Goal: Transaction & Acquisition: Purchase product/service

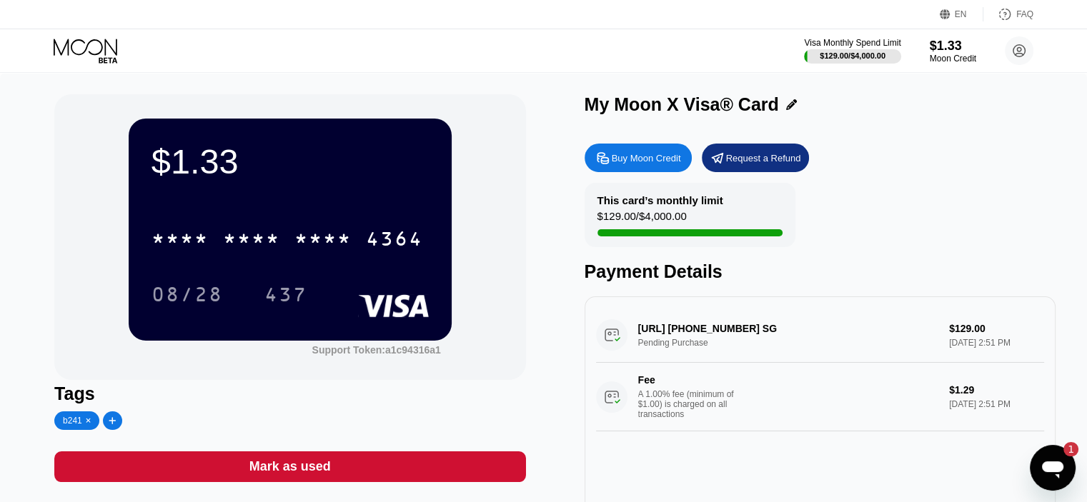
click at [642, 164] on div "Buy Moon Credit" at bounding box center [646, 158] width 69 height 12
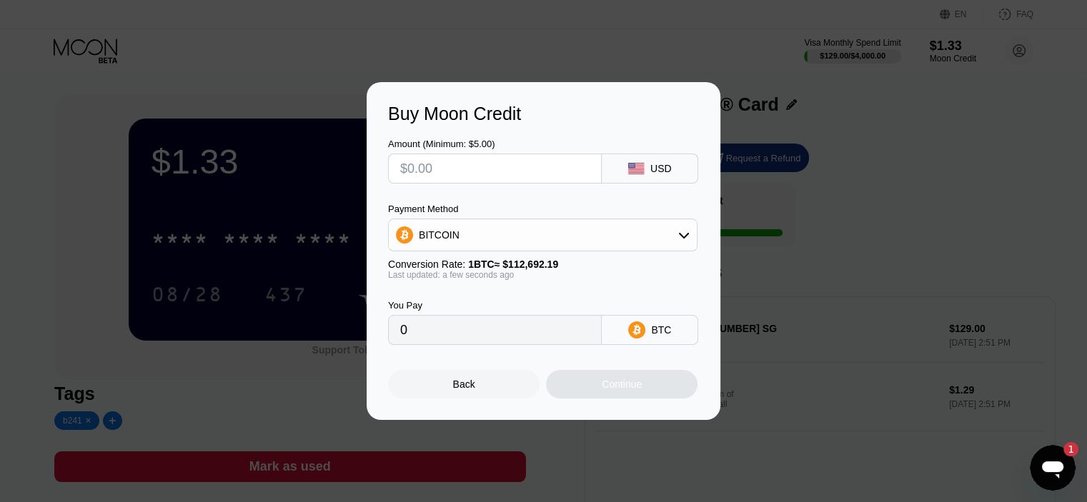
click at [832, 236] on div "Buy Moon Credit Amount (Minimum: $5.00) USD Payment Method BITCOIN Conversion R…" at bounding box center [543, 251] width 1087 height 338
click at [822, 200] on div "Buy Moon Credit Amount (Minimum: $5.00) USD Payment Method BITCOIN Conversion R…" at bounding box center [543, 251] width 1087 height 338
click at [786, 301] on div "Buy Moon Credit Amount (Minimum: $5.00) USD Payment Method BITCOIN Conversion R…" at bounding box center [543, 251] width 1087 height 338
click at [131, 180] on div "Buy Moon Credit Amount (Minimum: $5.00) USD Payment Method BITCOIN Conversion R…" at bounding box center [543, 251] width 1087 height 338
click at [97, 181] on div "Buy Moon Credit Amount (Minimum: $5.00) USD Payment Method BITCOIN Conversion R…" at bounding box center [543, 251] width 1087 height 338
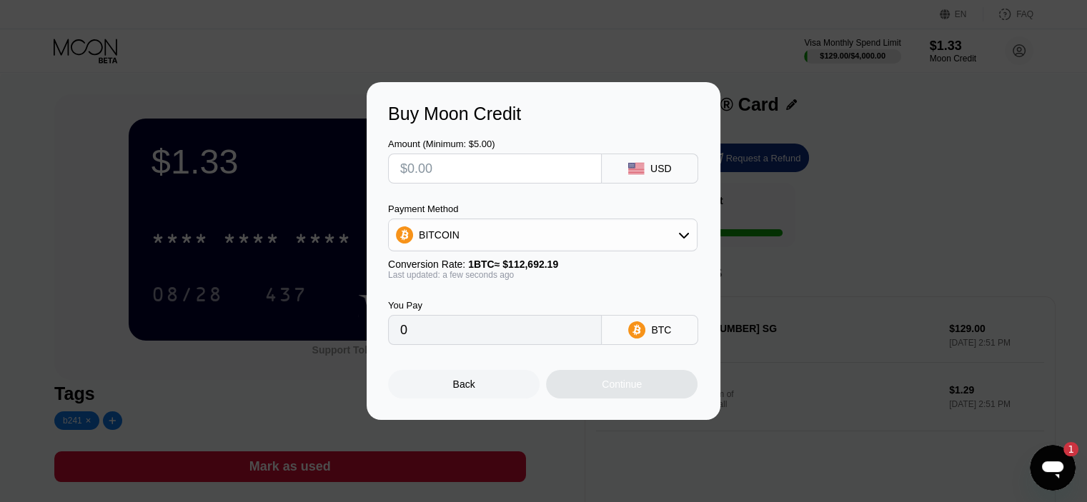
click at [855, 232] on div "Buy Moon Credit Amount (Minimum: $5.00) USD Payment Method BITCOIN Conversion R…" at bounding box center [543, 251] width 1087 height 338
drag, startPoint x: 442, startPoint y: 393, endPoint x: 454, endPoint y: 386, distance: 13.7
click at [442, 394] on div "Back" at bounding box center [463, 384] width 151 height 29
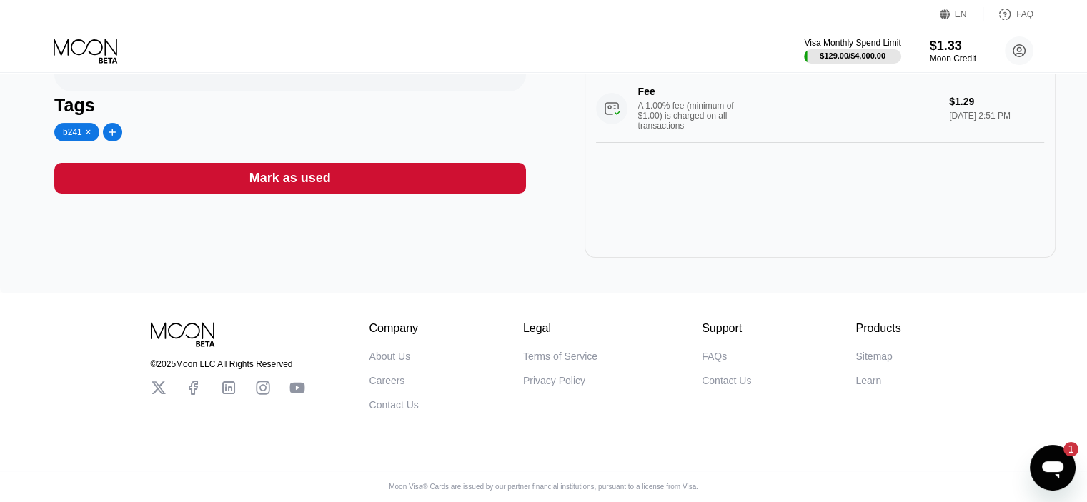
scroll to position [256, 0]
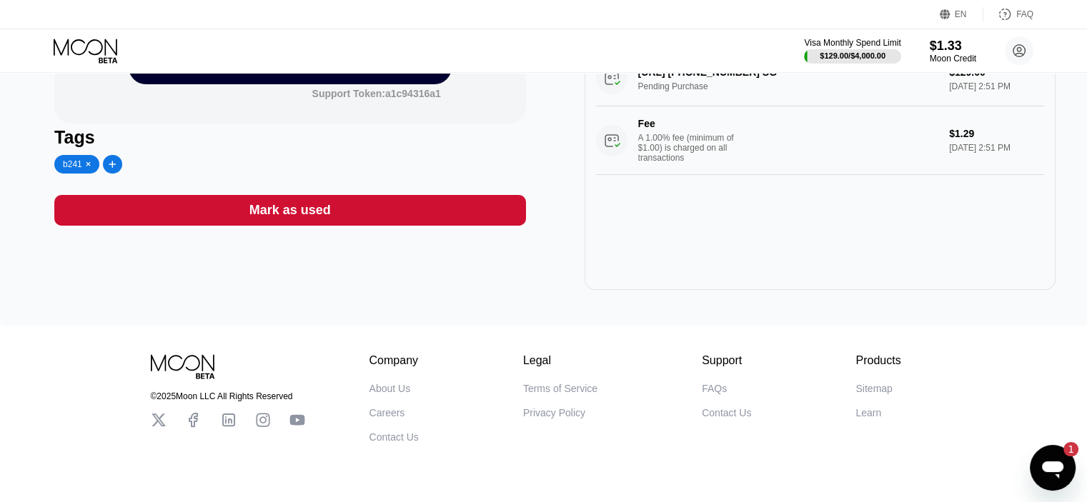
click at [1052, 464] on icon "Open messaging window, 1 unread message" at bounding box center [1052, 469] width 21 height 17
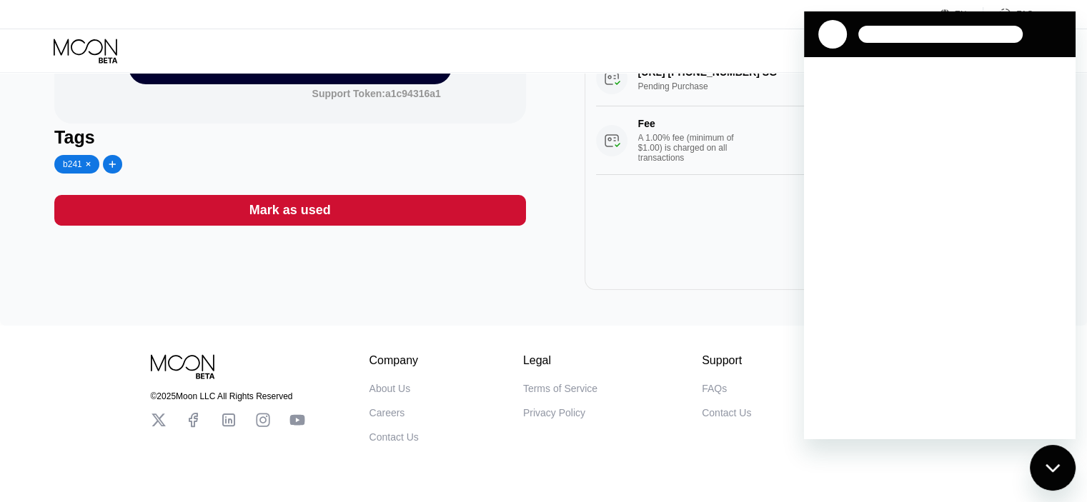
scroll to position [0, 0]
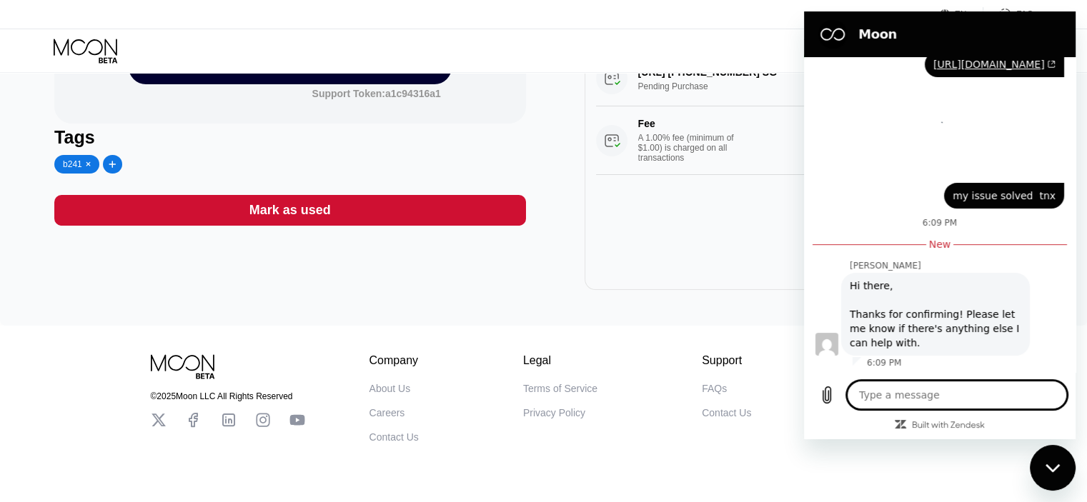
type textarea "x"
click at [942, 399] on textarea at bounding box center [957, 395] width 220 height 29
type textarea "n"
type textarea "x"
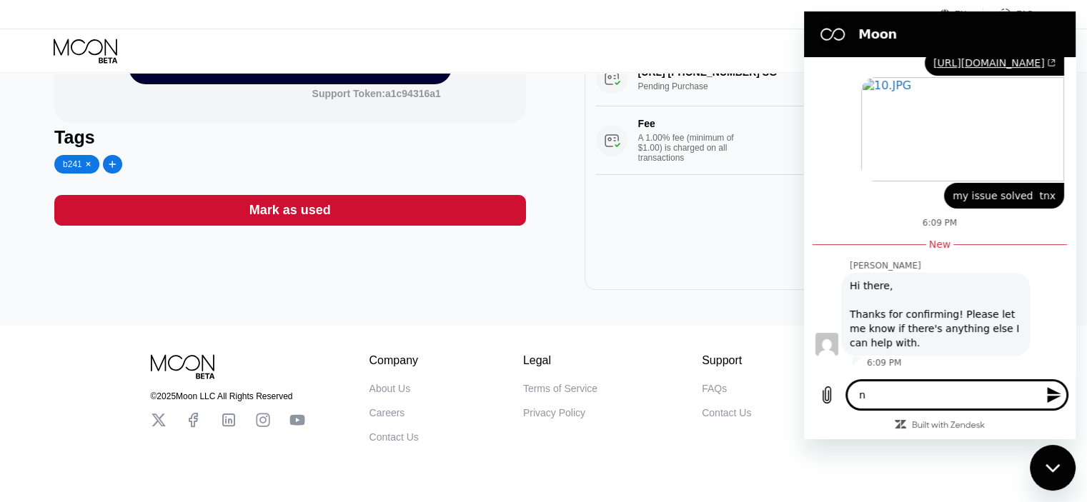
type textarea "no"
type textarea "x"
type textarea "no"
type textarea "x"
type textarea "no t"
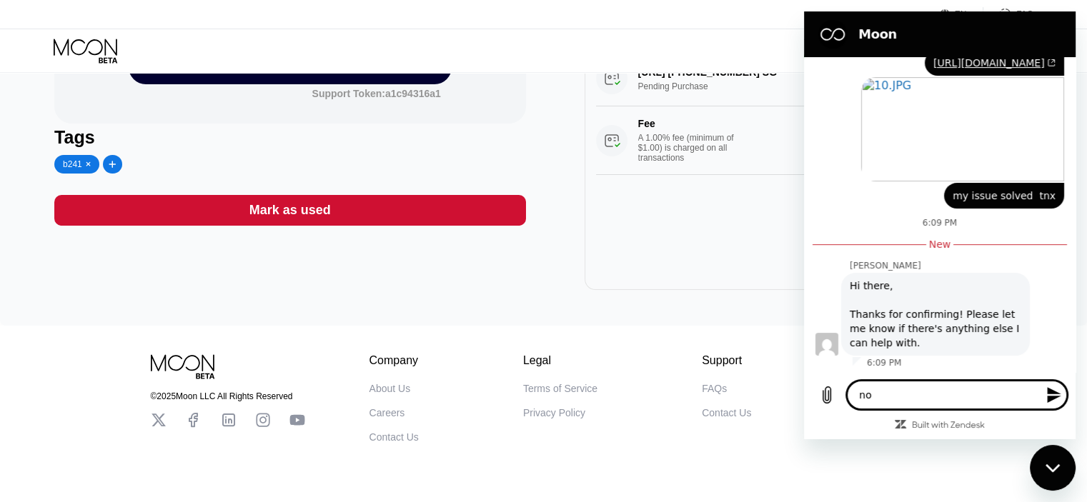
type textarea "x"
type textarea "no tn"
type textarea "x"
type textarea "no tnx"
type textarea "x"
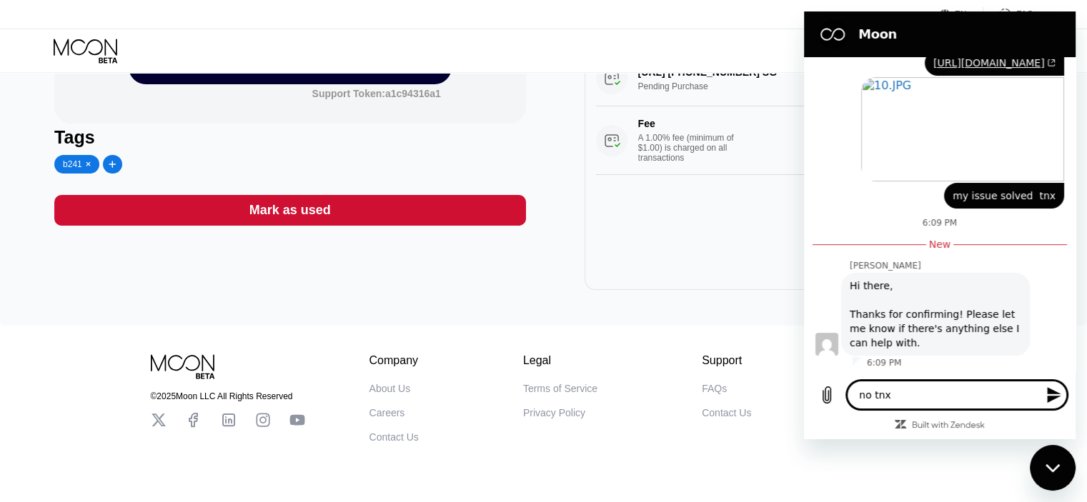
type textarea "no tnx"
type textarea "x"
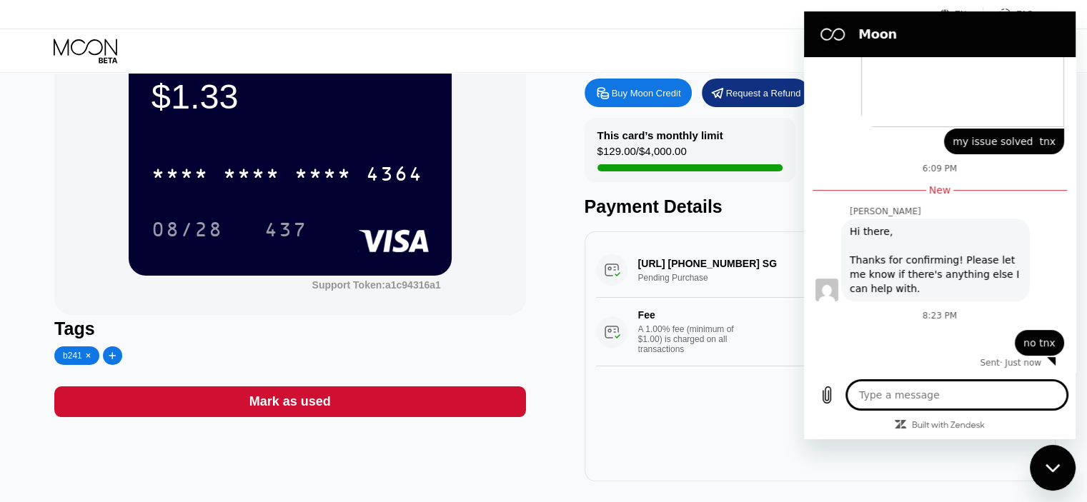
scroll to position [0, 0]
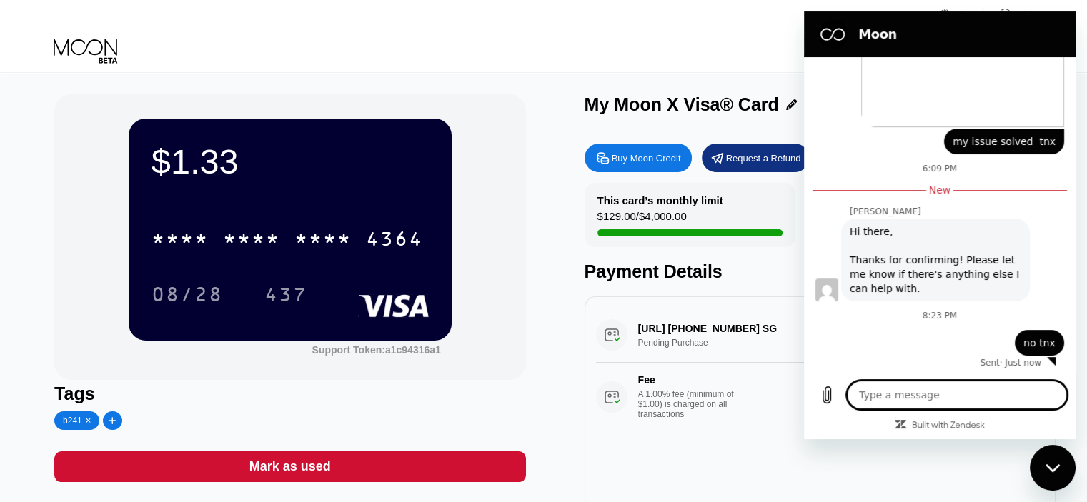
click at [473, 167] on div "$1.33 * * * * * * * * * * * * 4364 08/28 437 Support Token: a1c94316a1" at bounding box center [289, 237] width 471 height 286
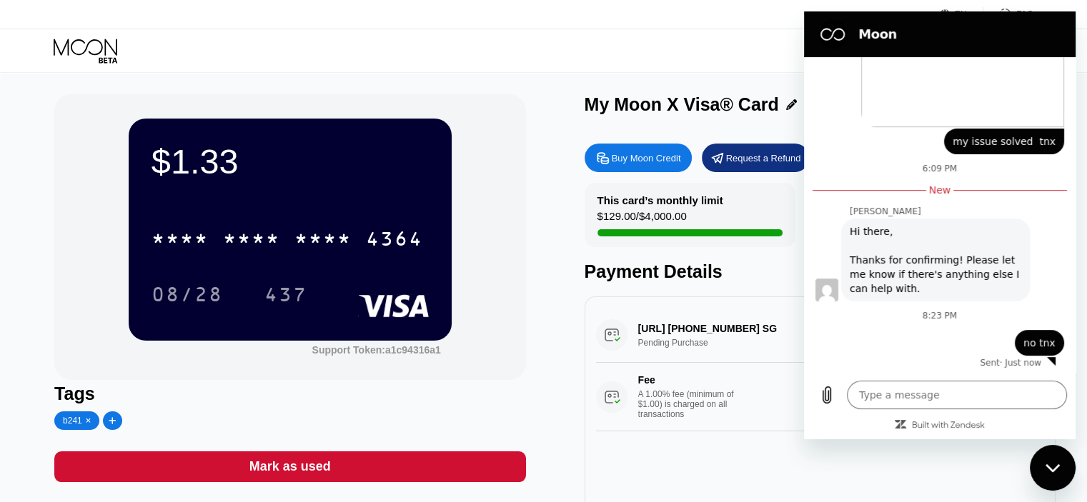
click at [507, 144] on div "$1.33 * * * * * * * * * * * * 4364 08/28 437 Support Token: a1c94316a1" at bounding box center [289, 237] width 471 height 286
click at [485, 319] on div "$1.33 * * * * * * * * * * * * 4364 08/28 437 Support Token: a1c94316a1" at bounding box center [289, 237] width 471 height 286
click at [69, 49] on icon at bounding box center [87, 51] width 66 height 25
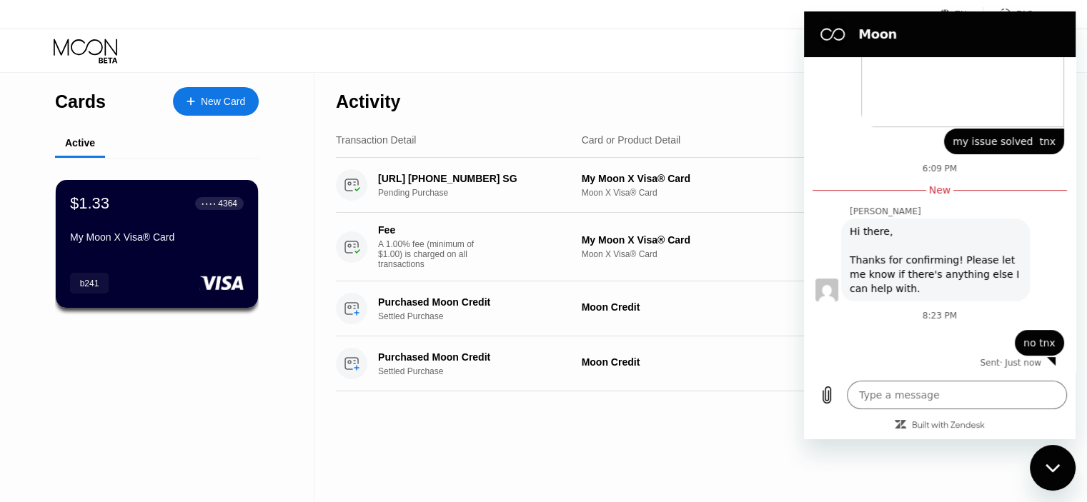
click at [754, 65] on div "Visa Monthly Spend Limit $129.00 / $4,000.00 $1.33 Moon Credit nonstope MO40 [E…" at bounding box center [543, 50] width 1087 height 43
click at [1050, 456] on div "Close messaging window" at bounding box center [1052, 467] width 43 height 43
type textarea "x"
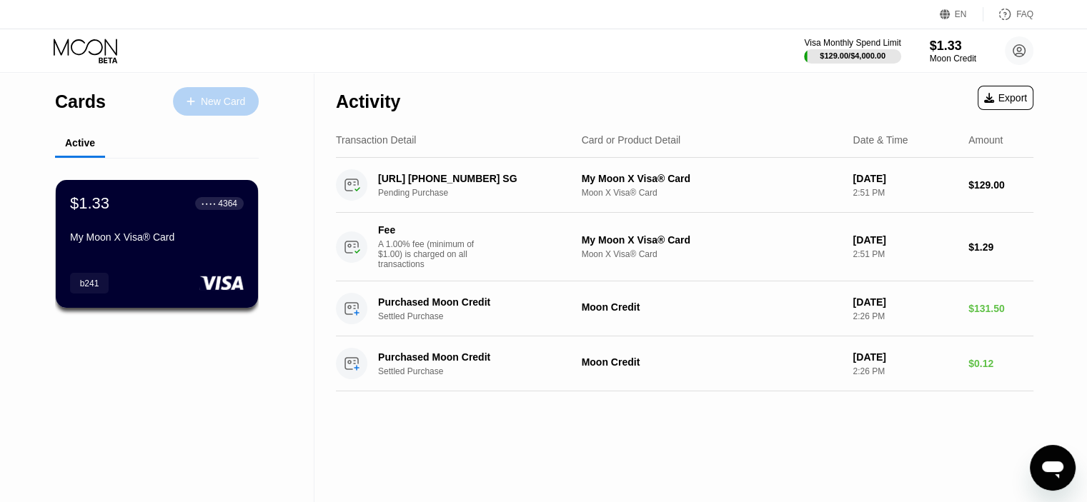
click at [228, 106] on div "New Card" at bounding box center [223, 102] width 44 height 12
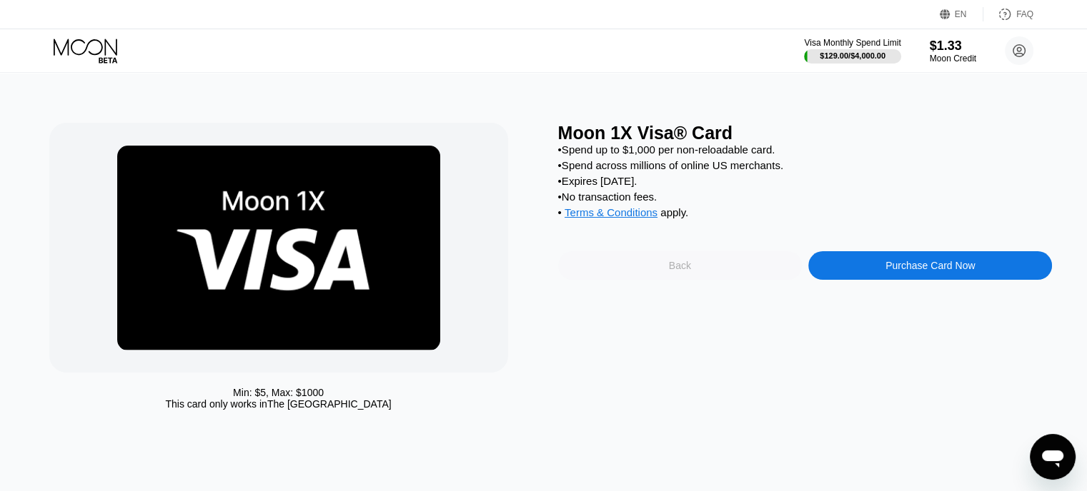
click at [699, 280] on div "Back" at bounding box center [680, 265] width 244 height 29
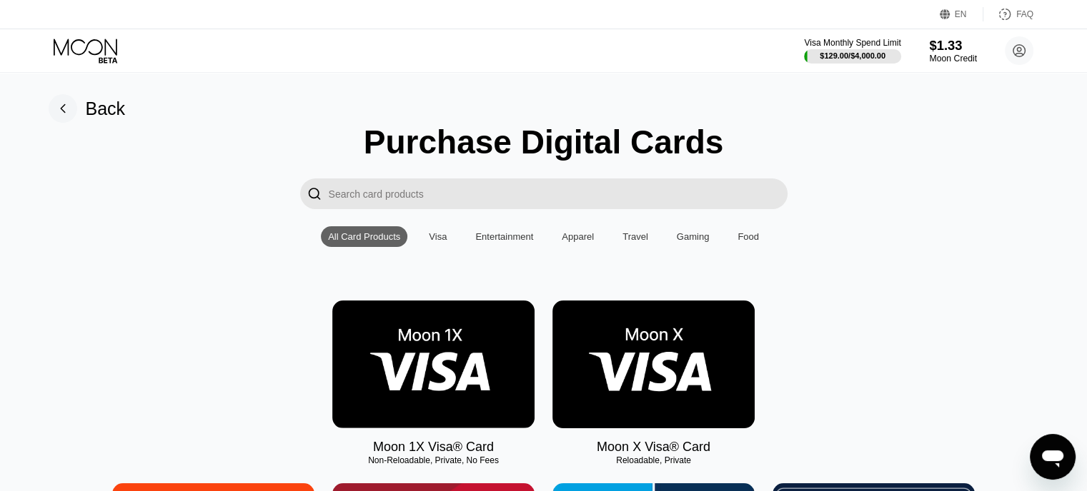
click at [938, 48] on div "$1.33" at bounding box center [953, 45] width 48 height 15
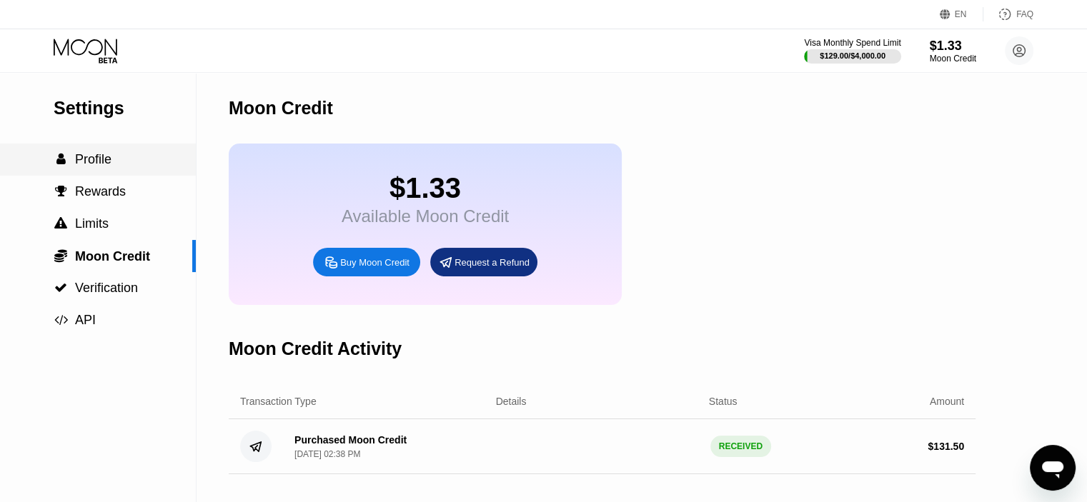
click at [111, 172] on div " Profile" at bounding box center [98, 160] width 196 height 32
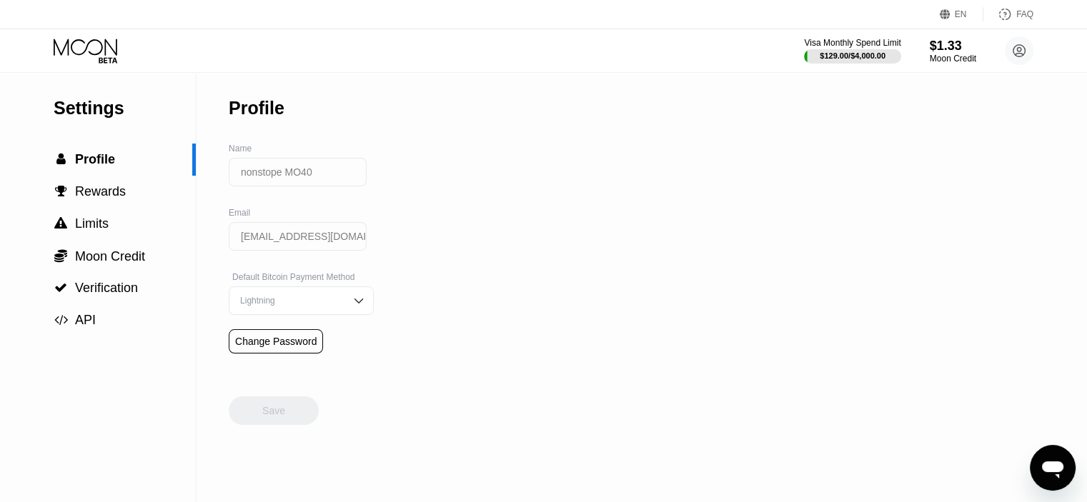
click at [85, 49] on icon at bounding box center [87, 51] width 66 height 25
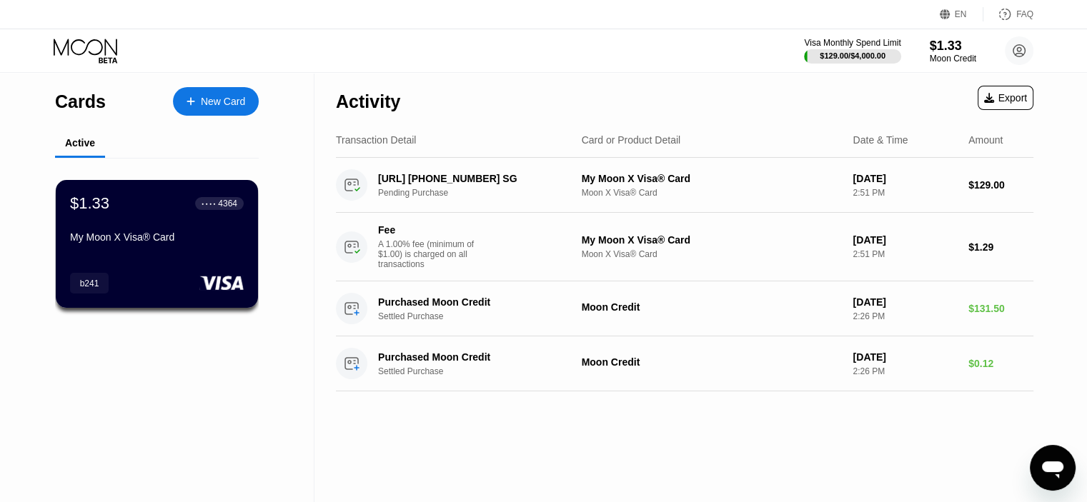
click at [236, 104] on div "New Card" at bounding box center [223, 102] width 44 height 12
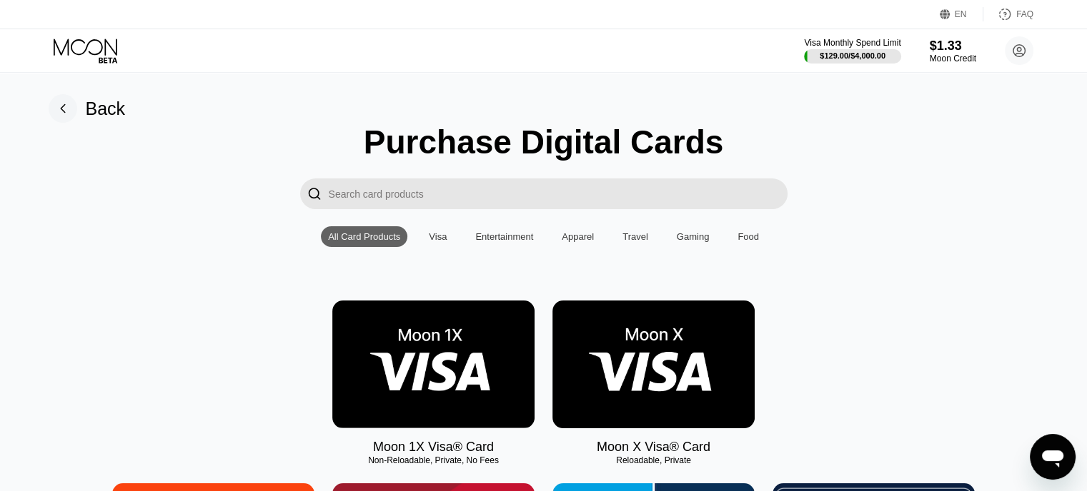
click at [686, 379] on img at bounding box center [653, 365] width 202 height 128
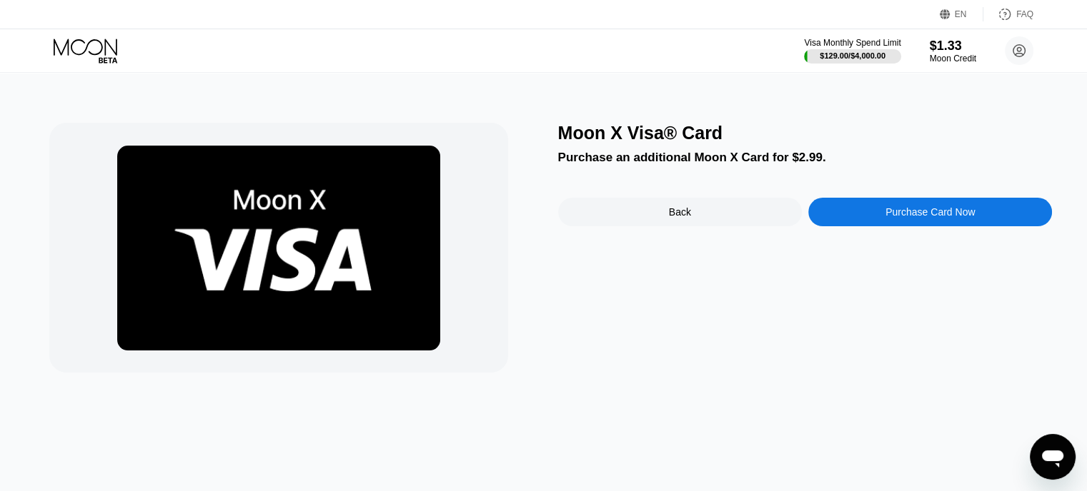
click at [540, 70] on div "Visa Monthly Spend Limit $129.00 / $4,000.00 $1.33 Moon Credit nonstope MO40 no…" at bounding box center [543, 50] width 1087 height 43
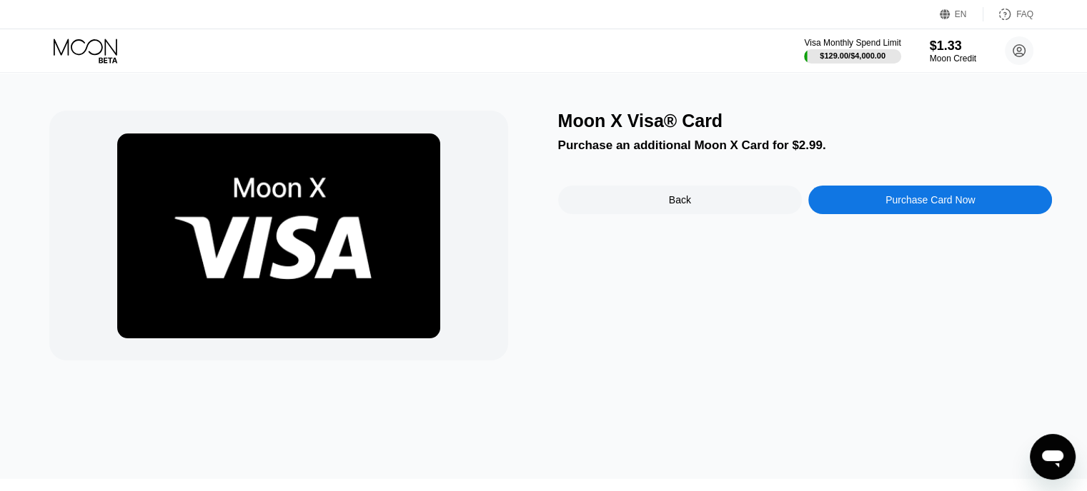
scroll to position [11, 0]
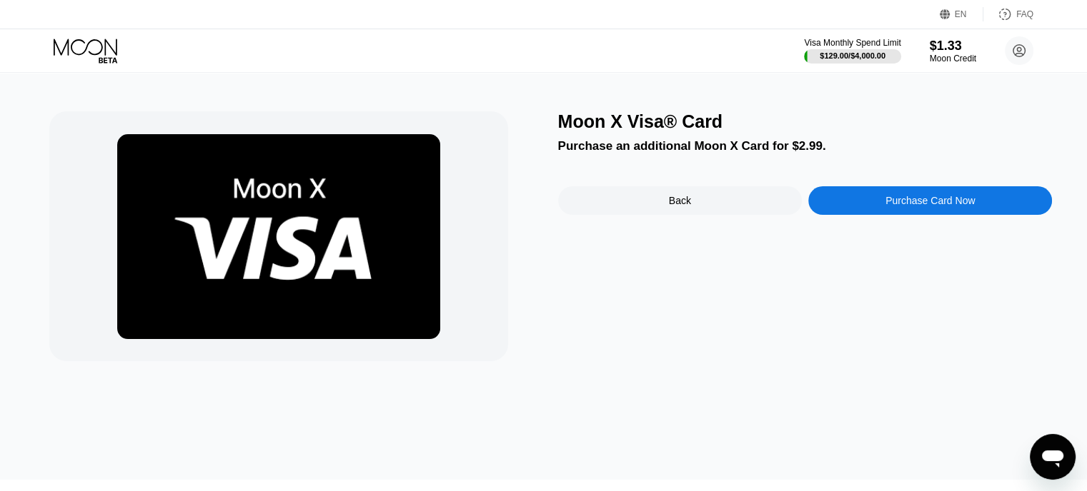
click at [702, 210] on div "Back" at bounding box center [680, 200] width 244 height 29
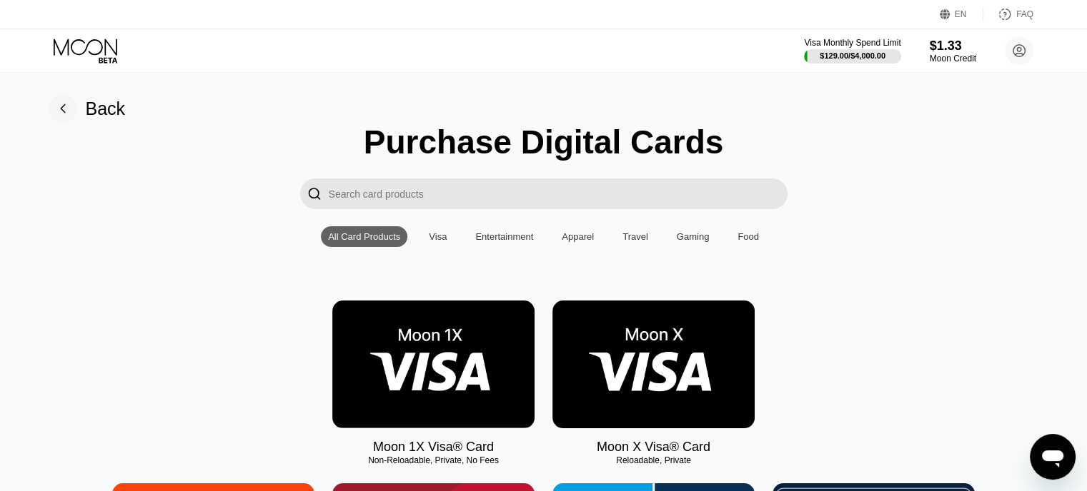
click at [458, 359] on img at bounding box center [433, 365] width 202 height 128
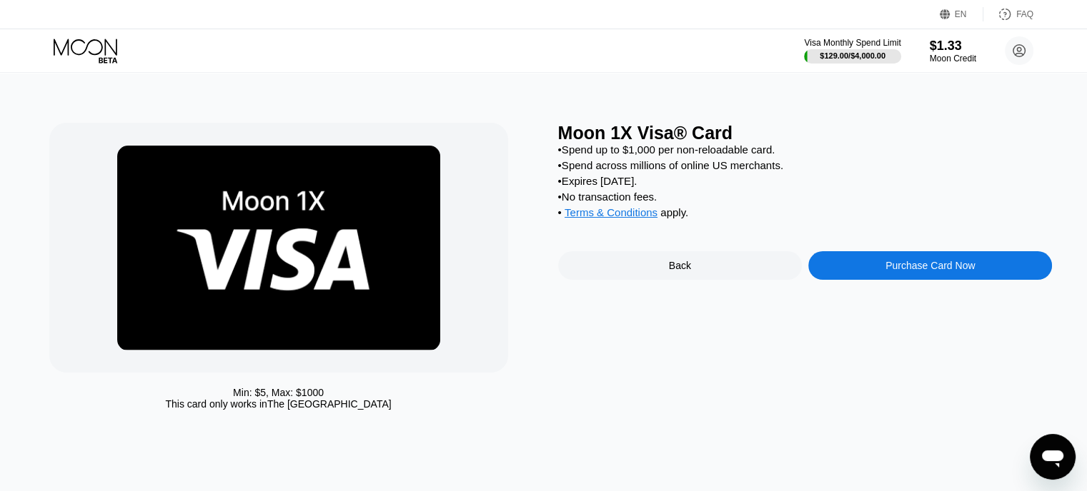
scroll to position [443, 0]
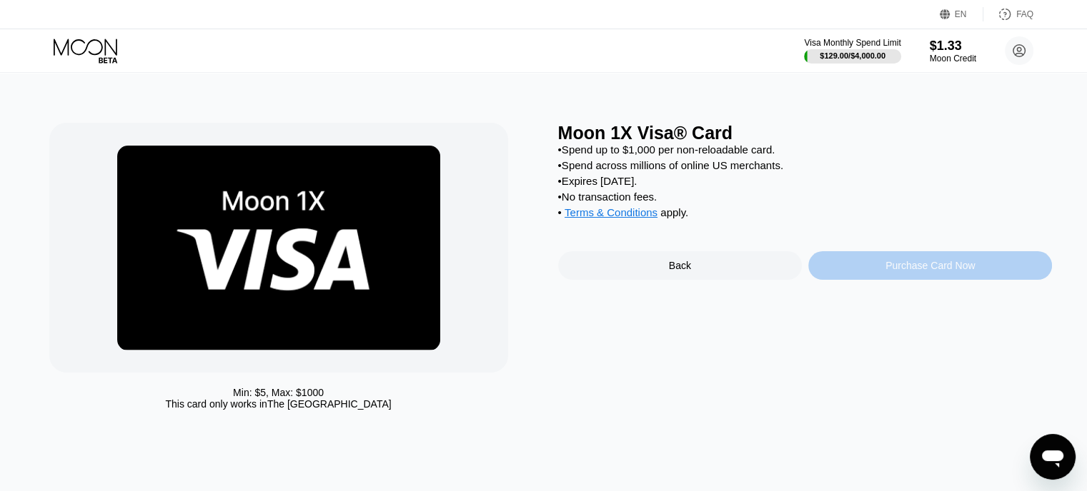
click at [863, 280] on div "Purchase Card Now" at bounding box center [930, 265] width 244 height 29
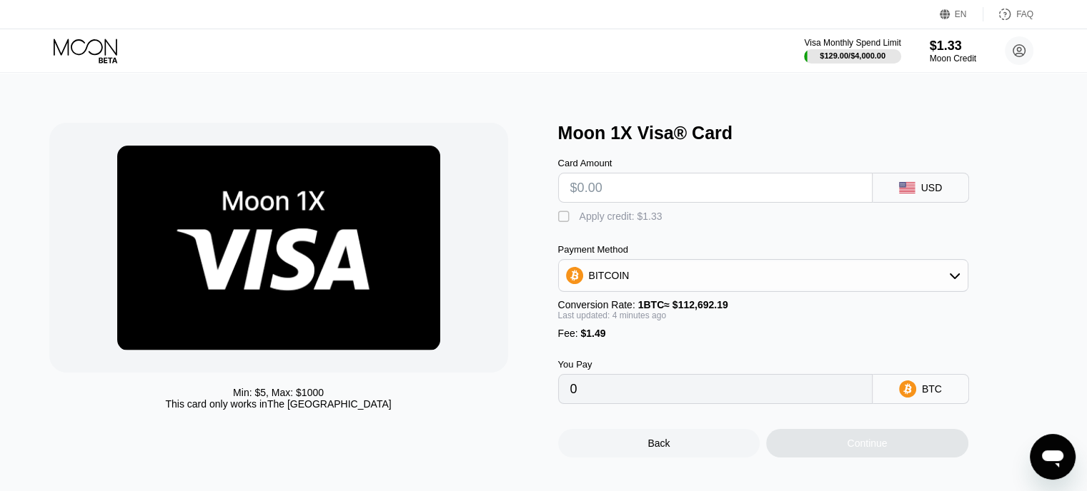
drag, startPoint x: 605, startPoint y: 344, endPoint x: 564, endPoint y: 344, distance: 41.4
click at [571, 339] on div "Fee : $1.49" at bounding box center [763, 333] width 410 height 11
click at [706, 290] on div "BITCOIN" at bounding box center [763, 275] width 409 height 29
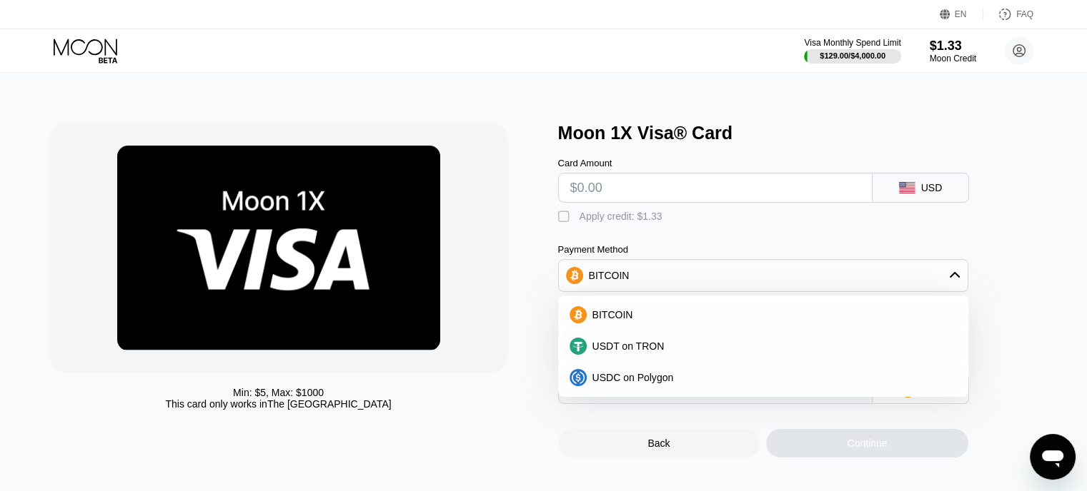
click at [516, 196] on div "Min: $ 5 , Max: $ 1000 This card only works in The United States" at bounding box center [296, 290] width 494 height 335
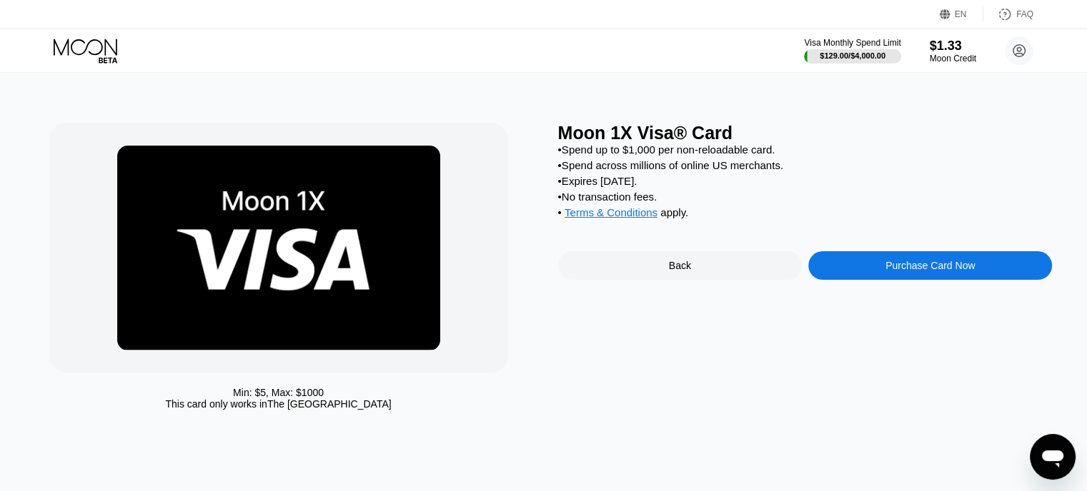
click at [687, 280] on div "Back" at bounding box center [680, 265] width 244 height 29
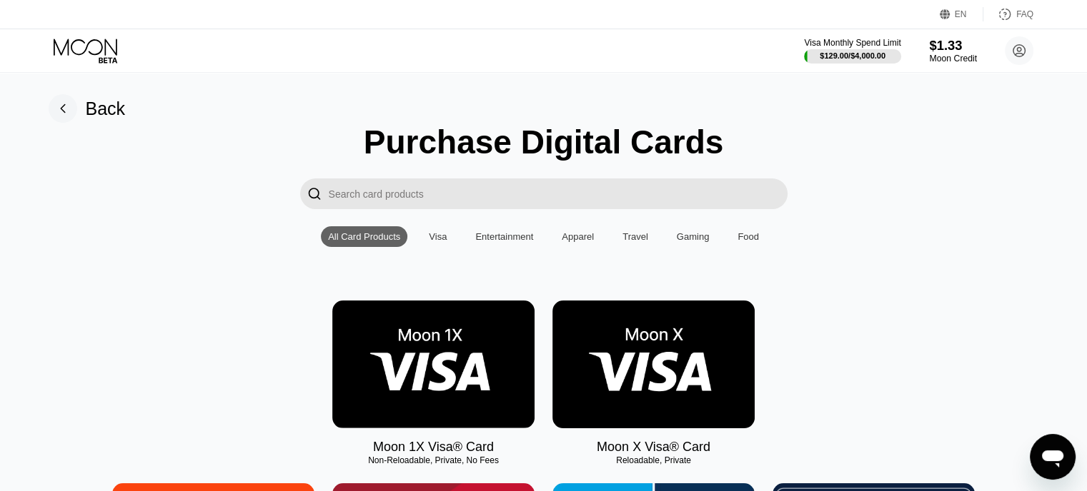
click at [962, 50] on div "$1.33" at bounding box center [953, 45] width 48 height 15
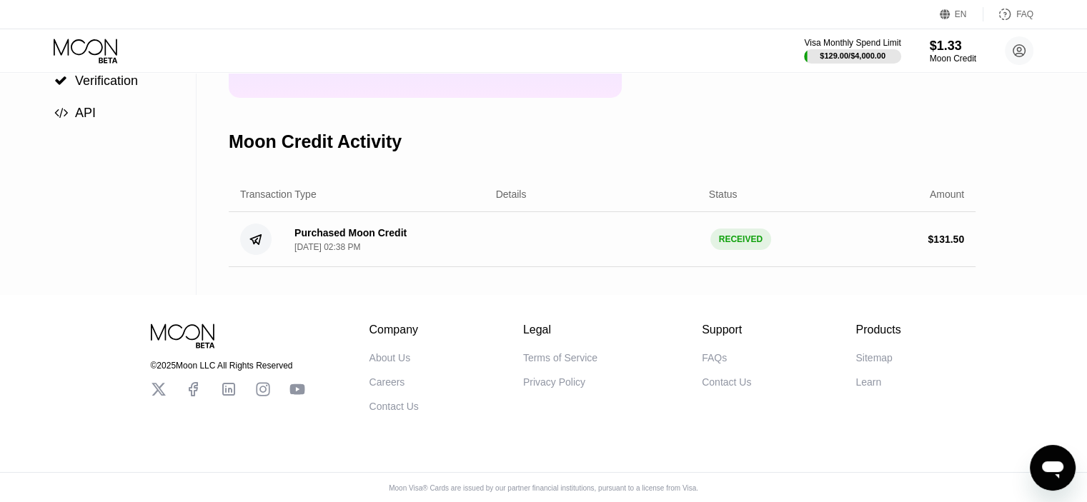
scroll to position [211, 0]
drag, startPoint x: 700, startPoint y: 250, endPoint x: 926, endPoint y: 259, distance: 225.9
click at [700, 251] on div "Purchased Moon Credit Sep 24, 2025, 02:38 PM RECEIVED $ 131.50" at bounding box center [602, 238] width 747 height 55
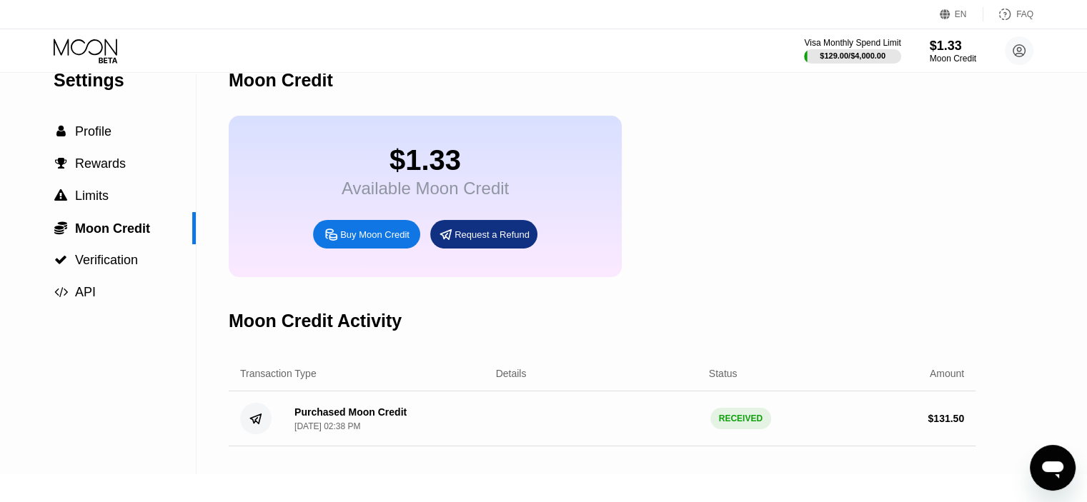
scroll to position [22, 0]
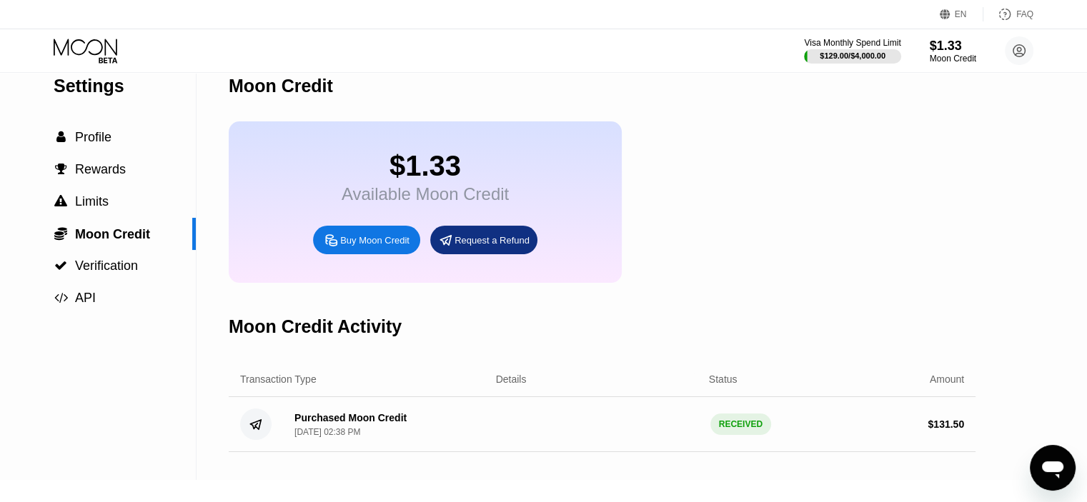
click at [361, 245] on div "Buy Moon Credit" at bounding box center [374, 240] width 69 height 12
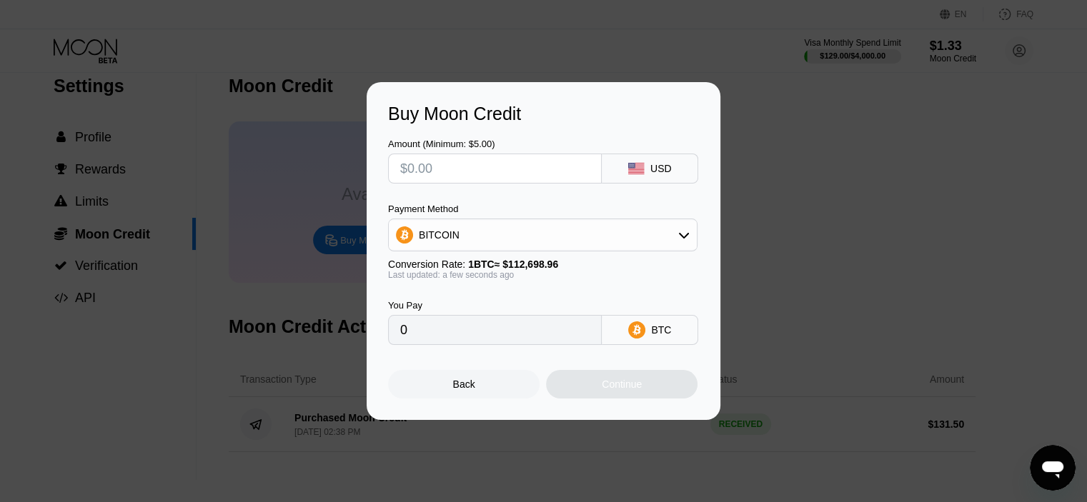
click at [734, 283] on div "Buy Moon Credit Amount (Minimum: $5.00) USD Payment Method BITCOIN Conversion R…" at bounding box center [543, 251] width 1087 height 338
click at [139, 304] on div "Buy Moon Credit Amount (Minimum: $5.00) USD Payment Method BITCOIN Conversion R…" at bounding box center [543, 251] width 1087 height 338
drag, startPoint x: 488, startPoint y: 386, endPoint x: 477, endPoint y: 385, distance: 10.7
click at [487, 386] on div "Back" at bounding box center [463, 384] width 151 height 29
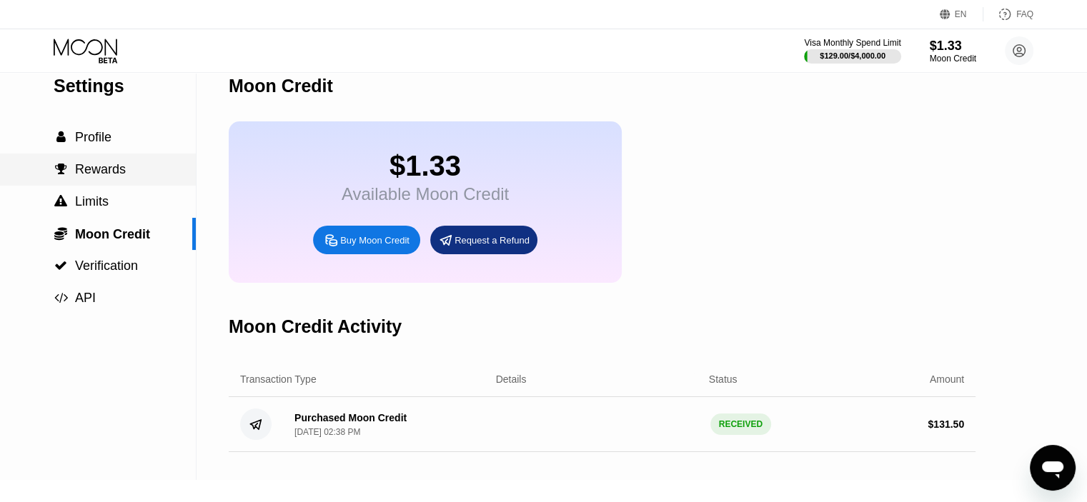
click at [97, 171] on span "Rewards" at bounding box center [100, 169] width 51 height 14
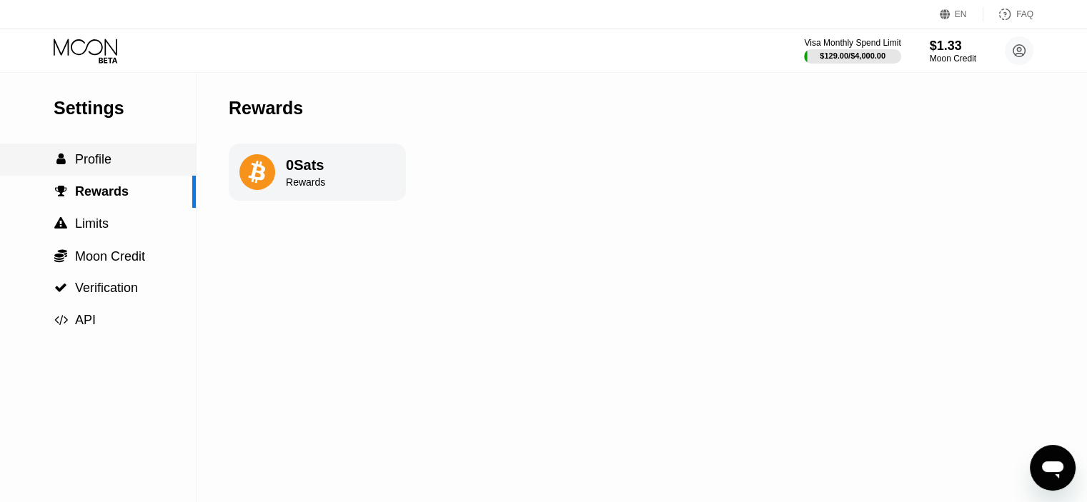
click at [102, 164] on span "Profile" at bounding box center [93, 159] width 36 height 14
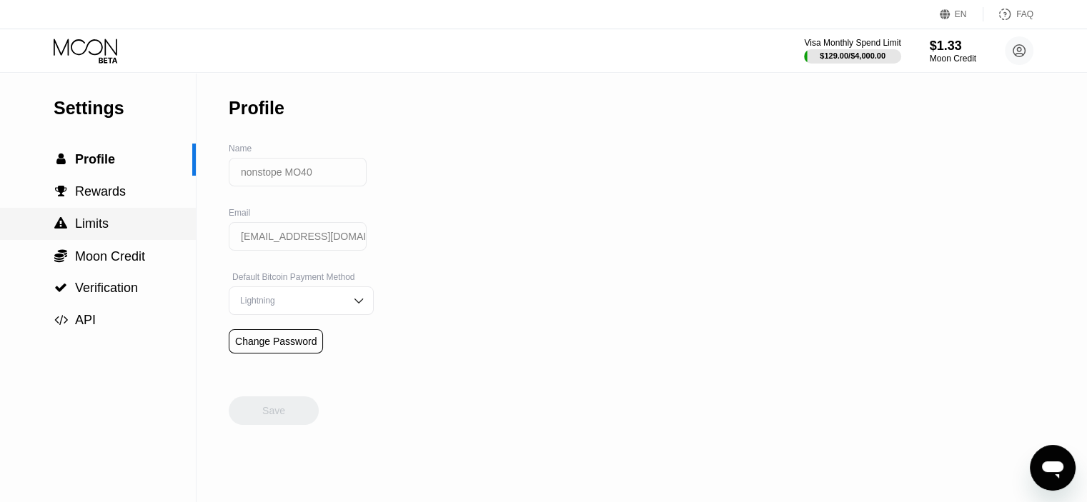
click at [91, 231] on span "Limits" at bounding box center [92, 223] width 34 height 14
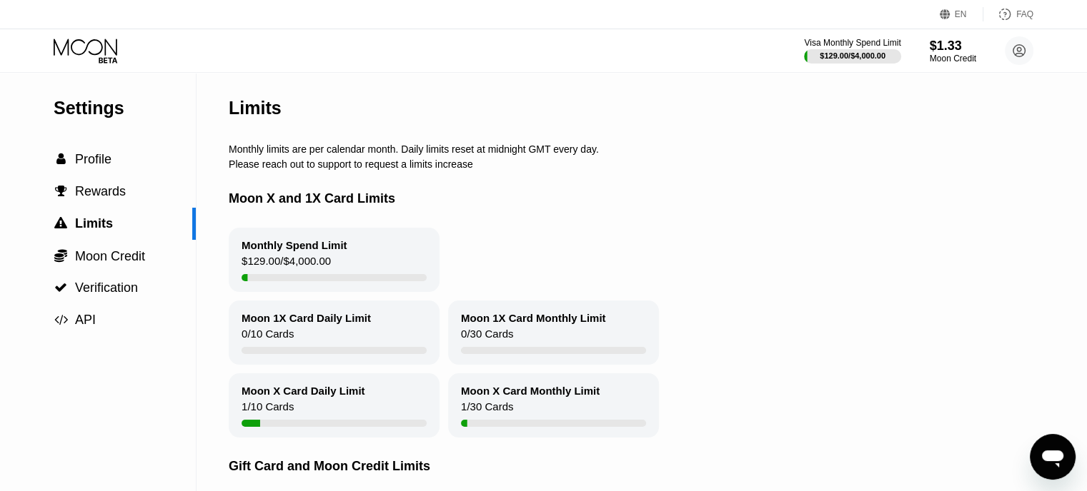
click at [874, 51] on div "$129.00 / $4,000.00" at bounding box center [852, 55] width 66 height 9
click at [879, 47] on div "Visa Monthly Spend Limit" at bounding box center [852, 43] width 99 height 10
click at [961, 48] on div "$1.33" at bounding box center [953, 45] width 48 height 15
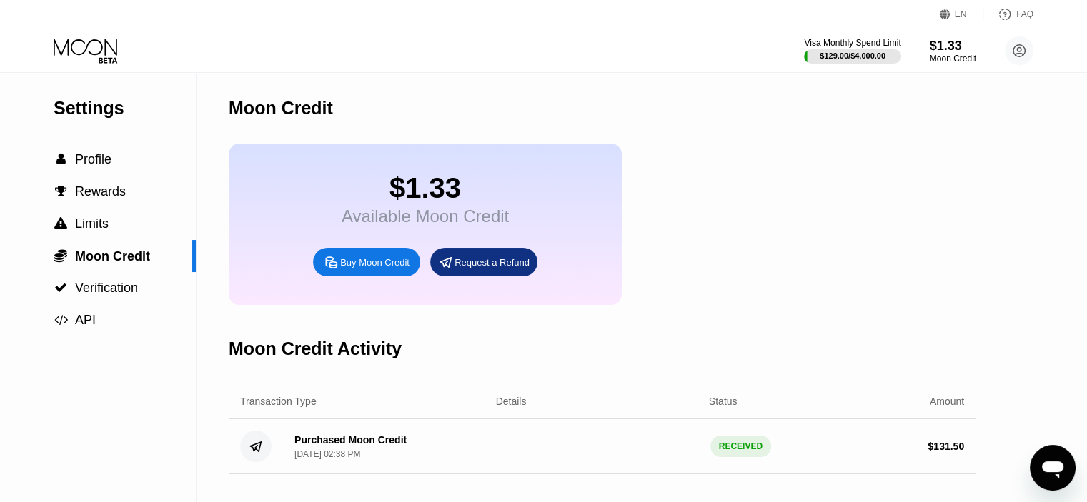
click at [504, 269] on div "Request a Refund" at bounding box center [491, 262] width 75 height 12
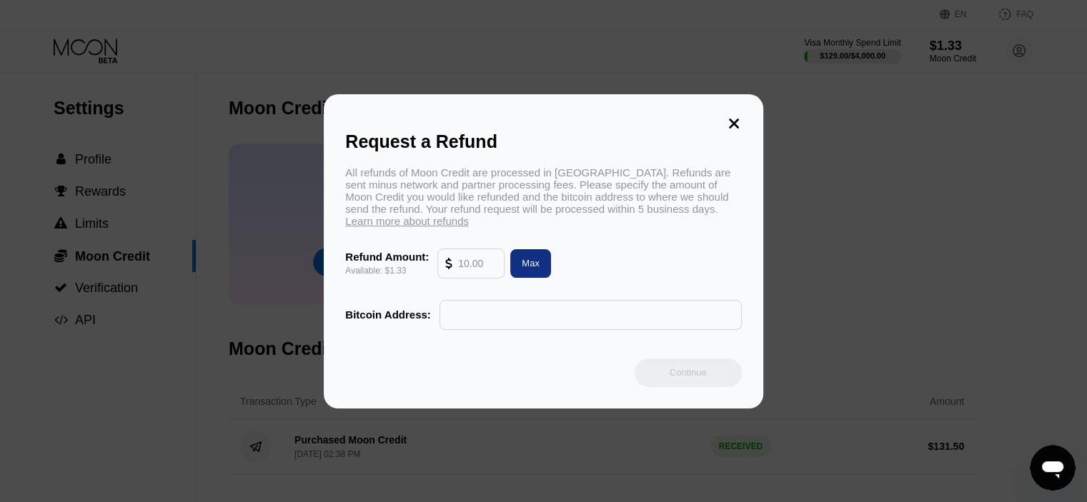
click at [534, 269] on div "Max" at bounding box center [530, 263] width 18 height 12
type input "1.33"
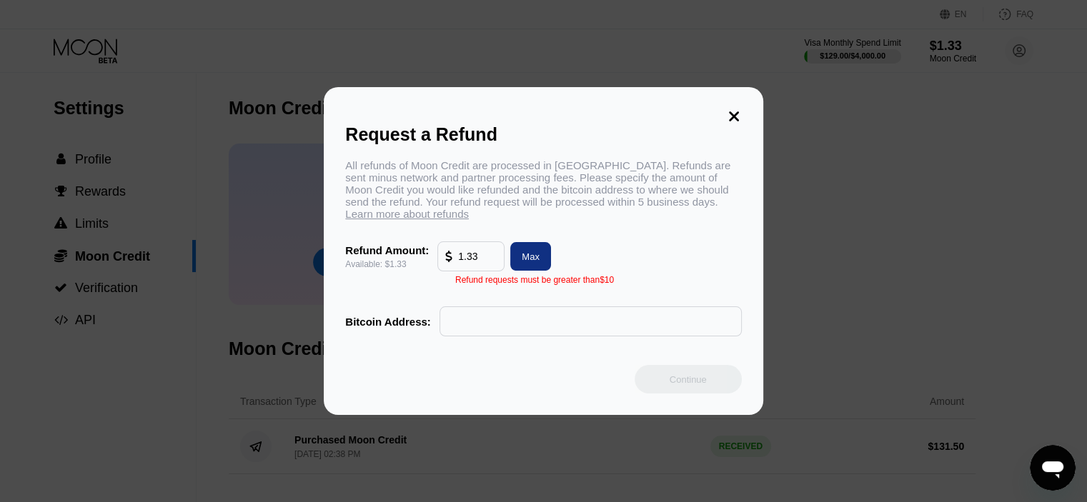
click at [869, 285] on div "Request a Refund All refunds of Moon Credit are processed in Bitcoin. Refunds a…" at bounding box center [543, 251] width 1087 height 328
click at [727, 111] on icon at bounding box center [734, 117] width 16 height 16
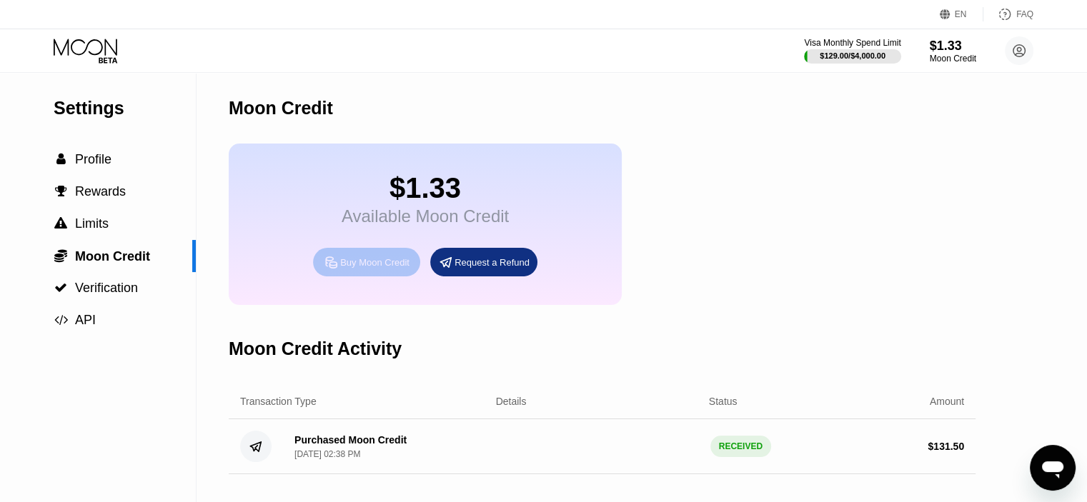
click at [363, 269] on div "Buy Moon Credit" at bounding box center [374, 262] width 69 height 12
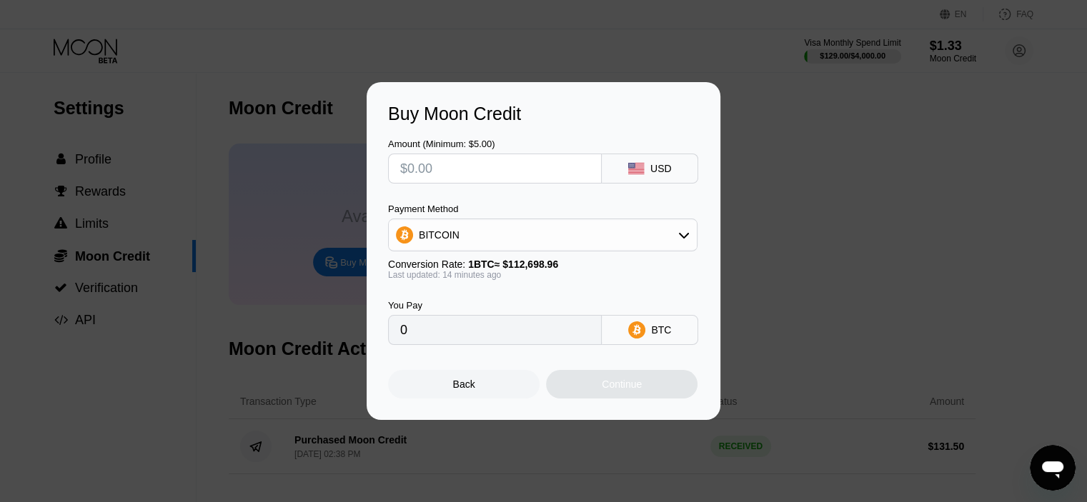
click at [667, 228] on div "BITCOIN" at bounding box center [543, 235] width 308 height 29
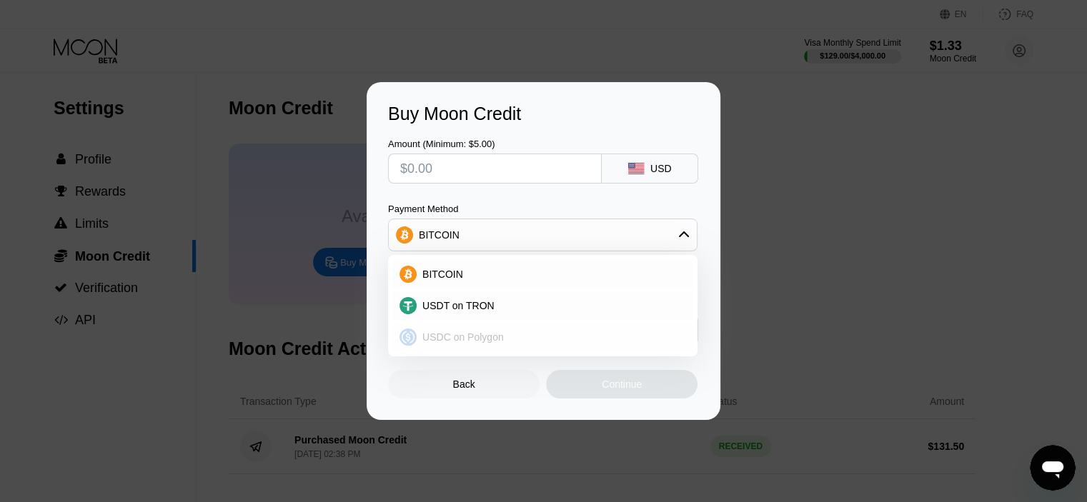
click at [504, 334] on div "USDC on Polygon" at bounding box center [550, 336] width 269 height 11
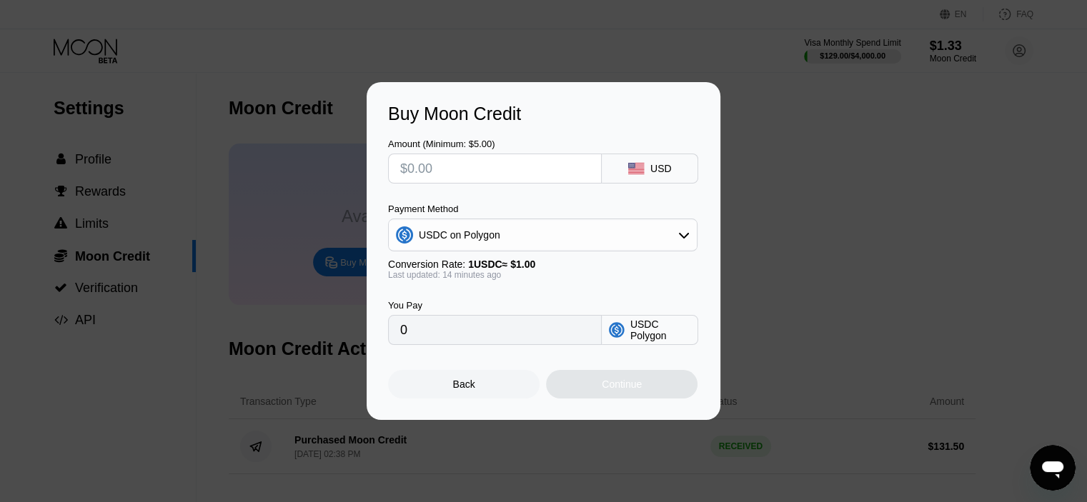
click at [470, 171] on input "text" at bounding box center [494, 168] width 189 height 29
type input "$130."
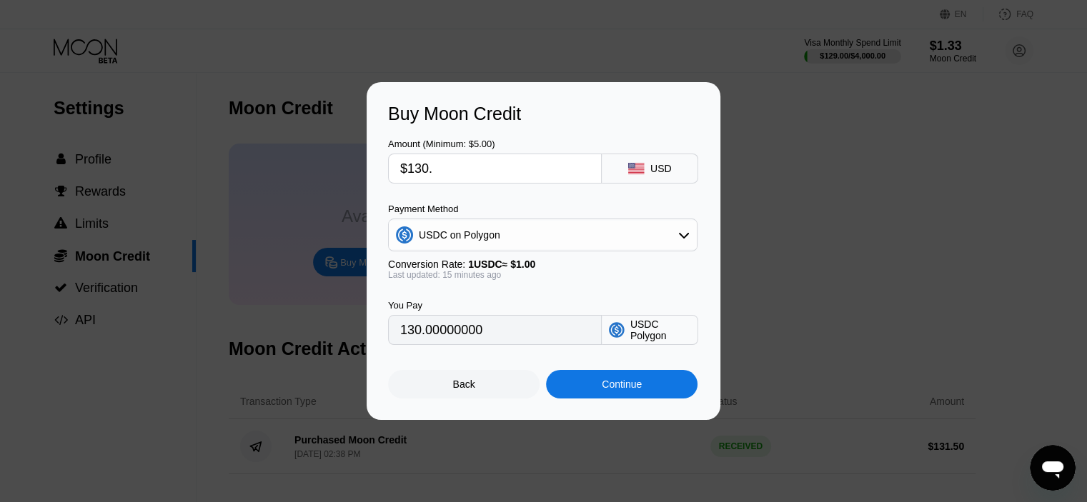
type input "130.00000000"
type input "$130.56"
type input "130.56000000"
type input "$130.56"
click at [627, 390] on div "Continue" at bounding box center [622, 384] width 40 height 11
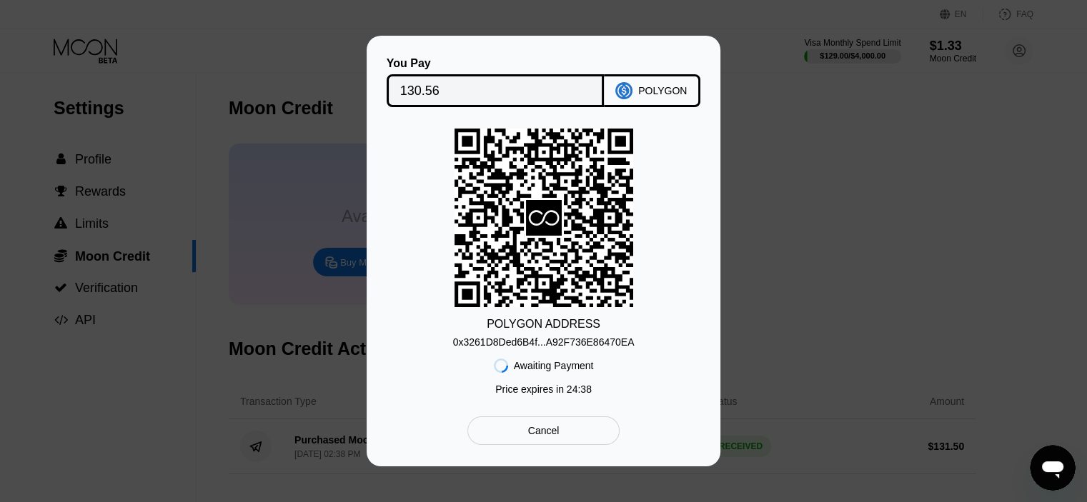
scroll to position [443, 0]
click at [551, 344] on div "0x3261D8Ded6B4f...A92F736E86470EA" at bounding box center [543, 341] width 181 height 11
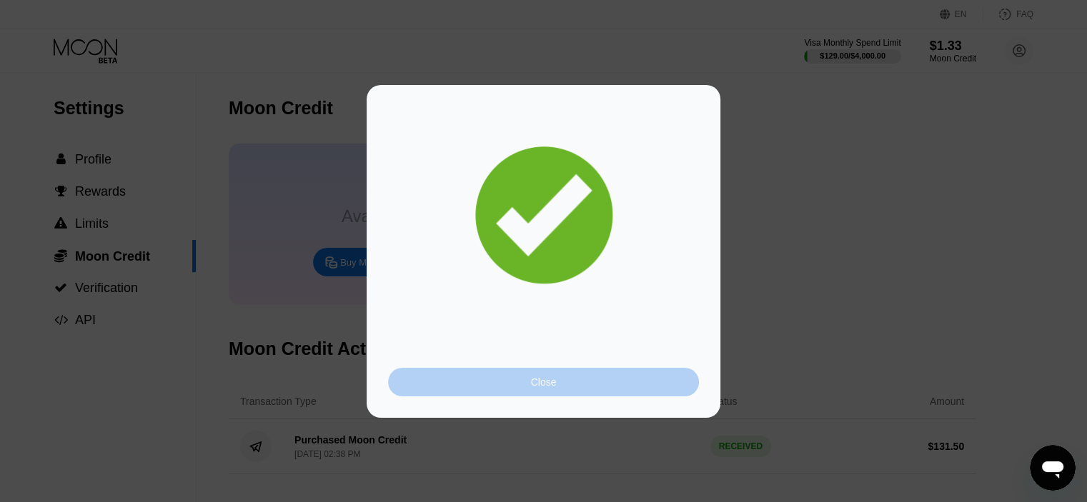
click at [547, 379] on div "Close" at bounding box center [544, 381] width 26 height 11
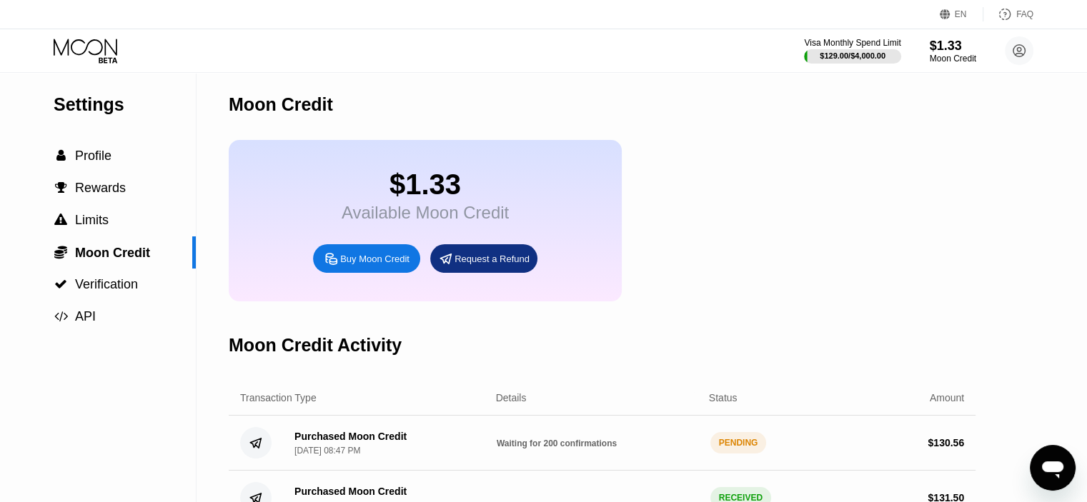
scroll to position [0, 0]
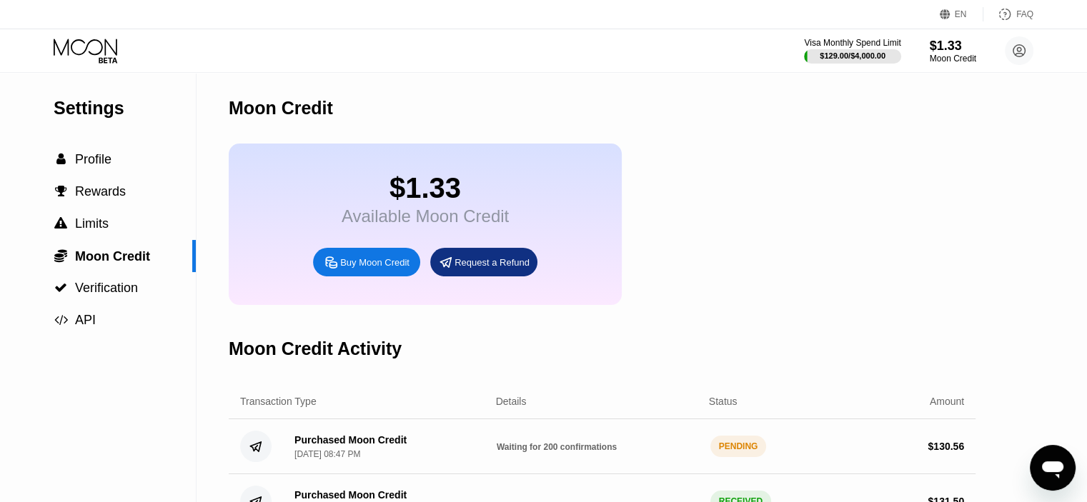
drag, startPoint x: 56, startPoint y: 1, endPoint x: 554, endPoint y: 66, distance: 502.8
click at [553, 66] on div "Visa Monthly Spend Limit $129.00 / $4,000.00 $1.33 Moon Credit nonstope MO40 [E…" at bounding box center [543, 50] width 1087 height 43
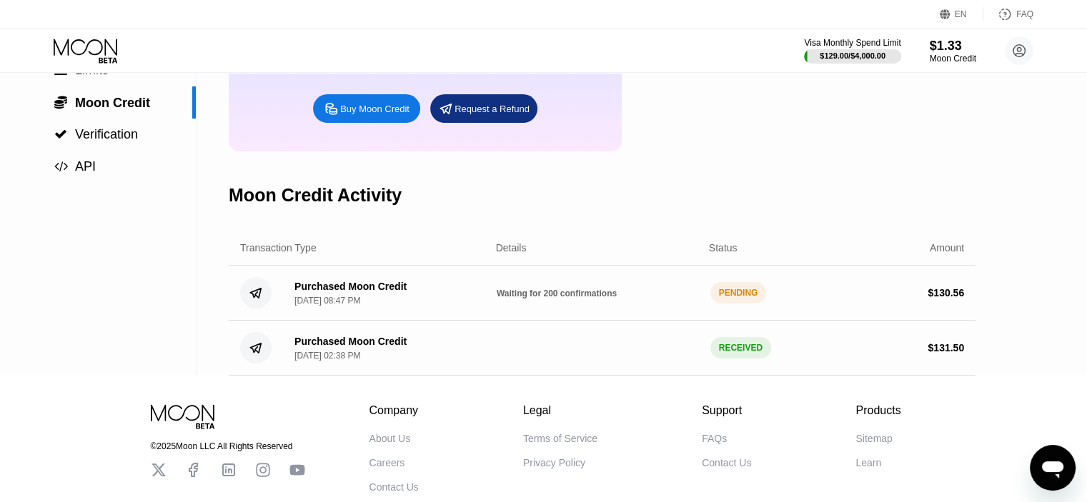
scroll to position [114, 0]
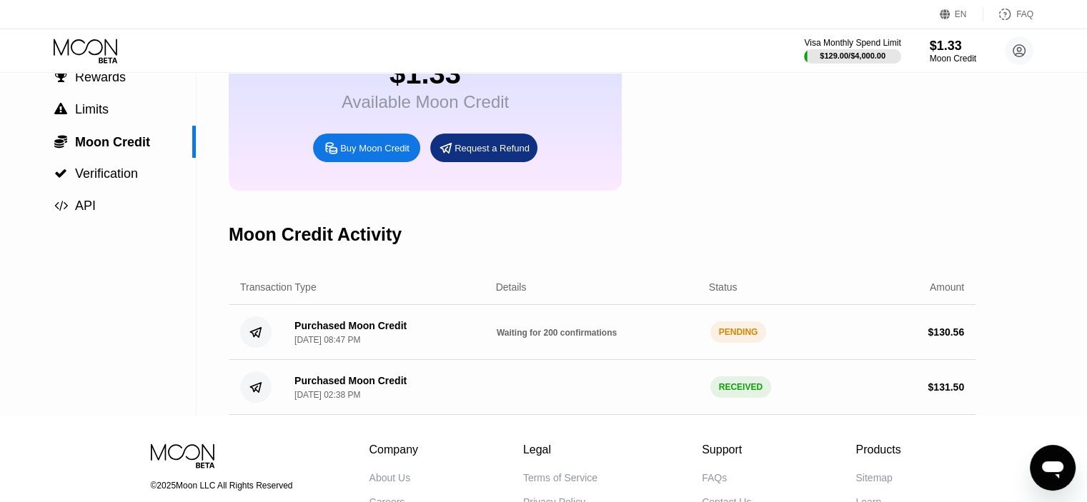
click at [702, 359] on div "Purchased Moon Credit Sep 24, 2025, 08:47 PM Waiting for 200 confirmations PEND…" at bounding box center [602, 332] width 747 height 55
click at [678, 338] on div "Waiting for 200 confirmations" at bounding box center [597, 331] width 202 height 11
drag, startPoint x: 519, startPoint y: 347, endPoint x: 642, endPoint y: 348, distance: 123.6
click at [626, 338] on div "Waiting for 200 confirmations" at bounding box center [597, 331] width 202 height 11
drag, startPoint x: 630, startPoint y: 348, endPoint x: 648, endPoint y: 351, distance: 18.1
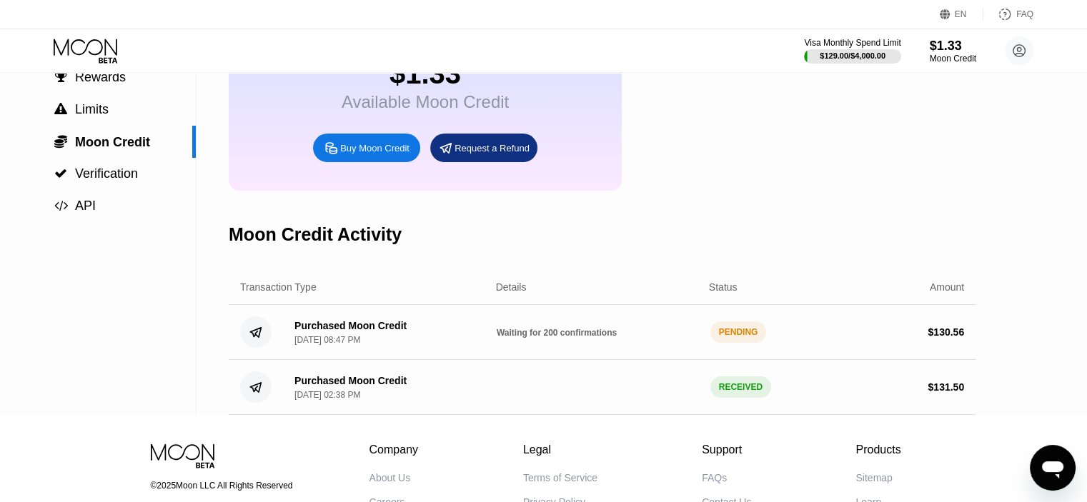
click at [632, 338] on div "Waiting for 200 confirmations" at bounding box center [597, 331] width 202 height 11
drag, startPoint x: 549, startPoint y: 346, endPoint x: 663, endPoint y: 351, distance: 114.4
click at [601, 338] on span "Waiting for 200 confirmations" at bounding box center [556, 333] width 120 height 10
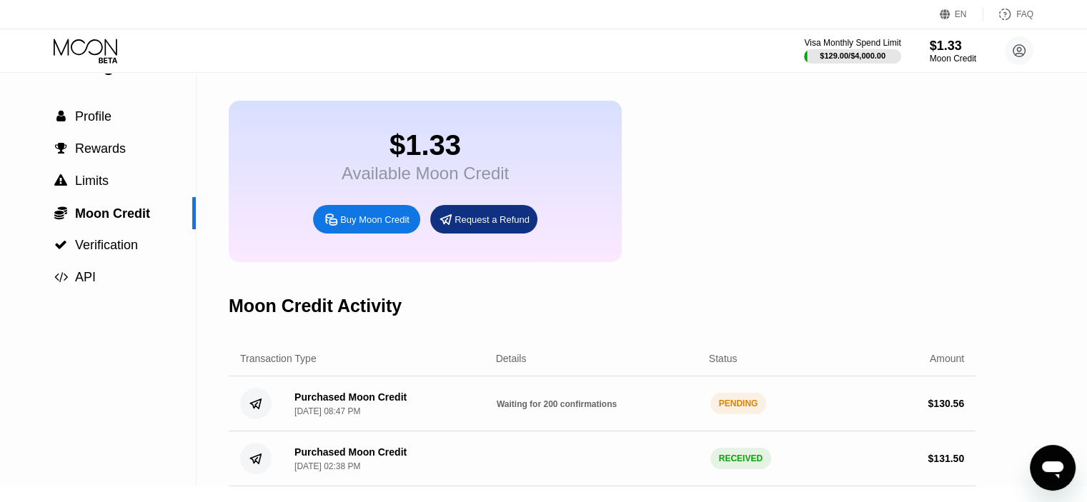
scroll to position [0, 0]
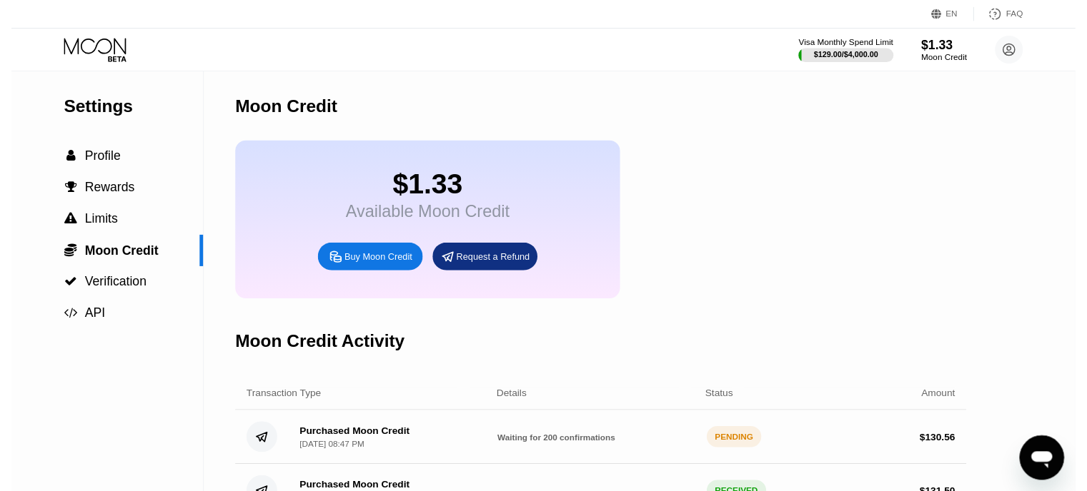
scroll to position [443, 0]
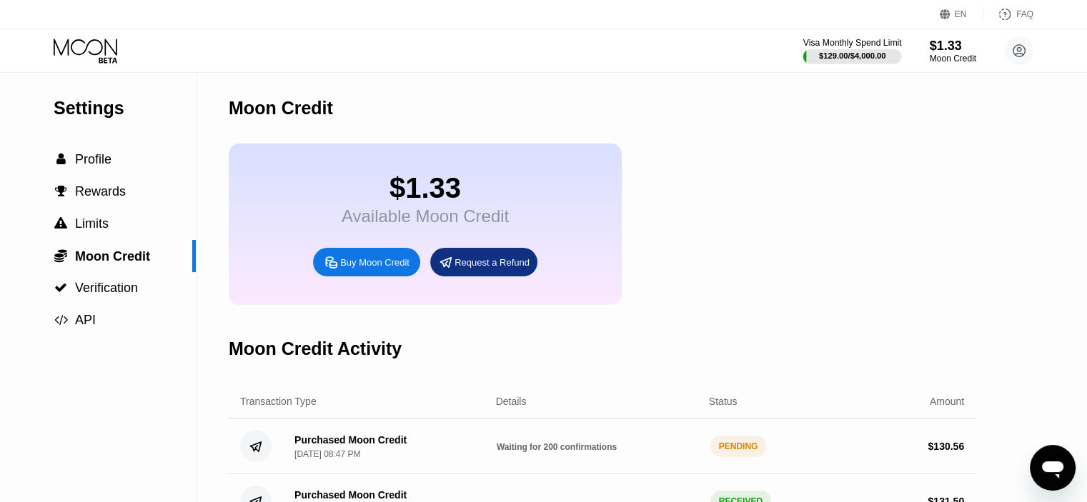
click at [850, 49] on div at bounding box center [852, 56] width 99 height 14
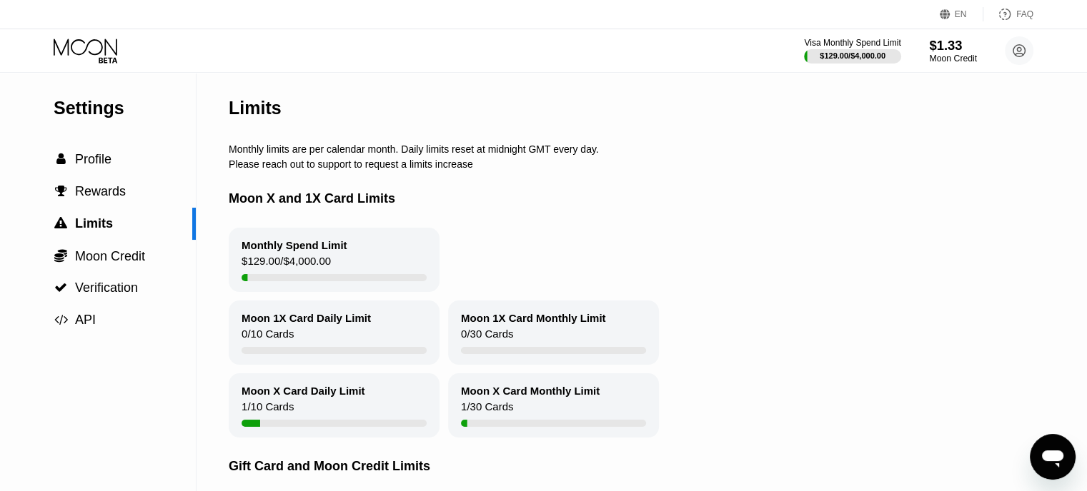
click at [944, 59] on div "Moon Credit" at bounding box center [953, 59] width 48 height 10
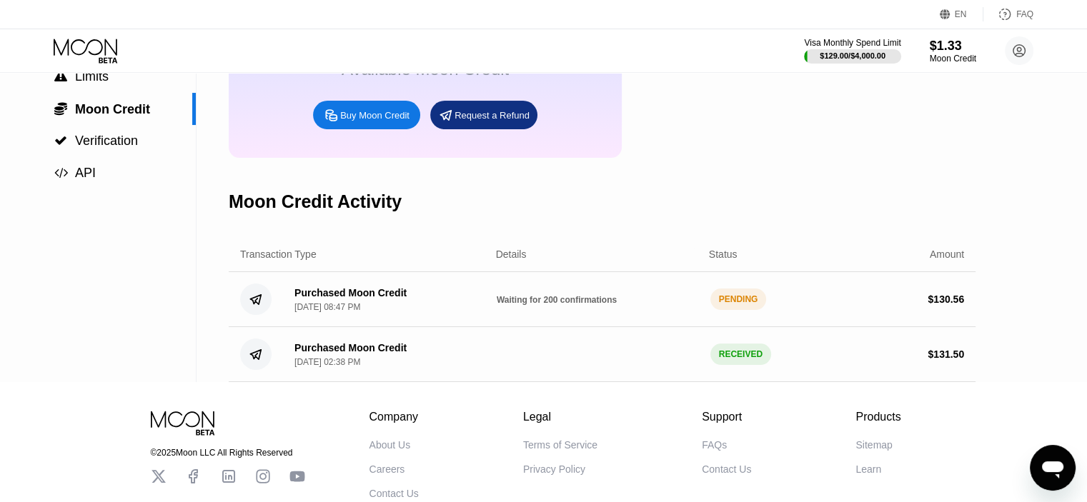
scroll to position [182, 0]
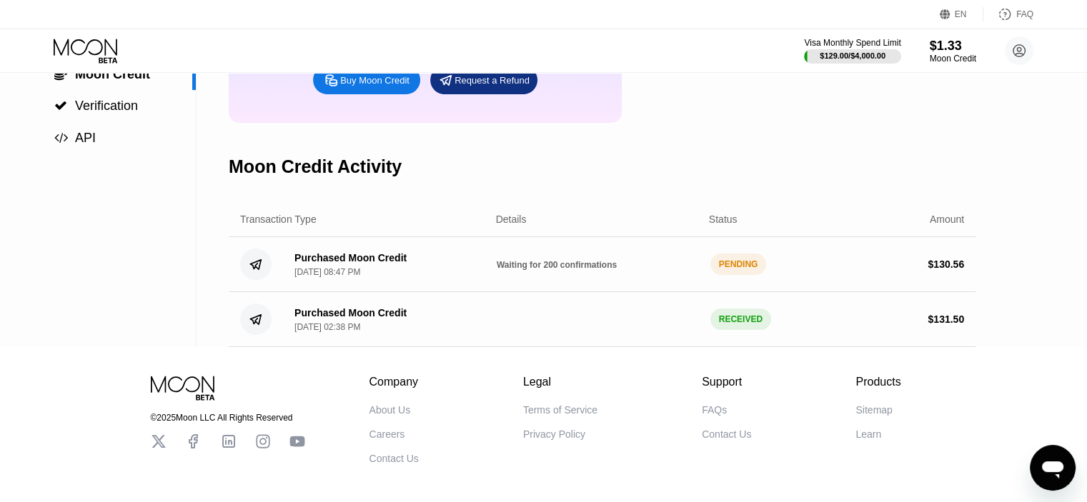
click at [739, 275] on div "PENDING" at bounding box center [738, 264] width 56 height 21
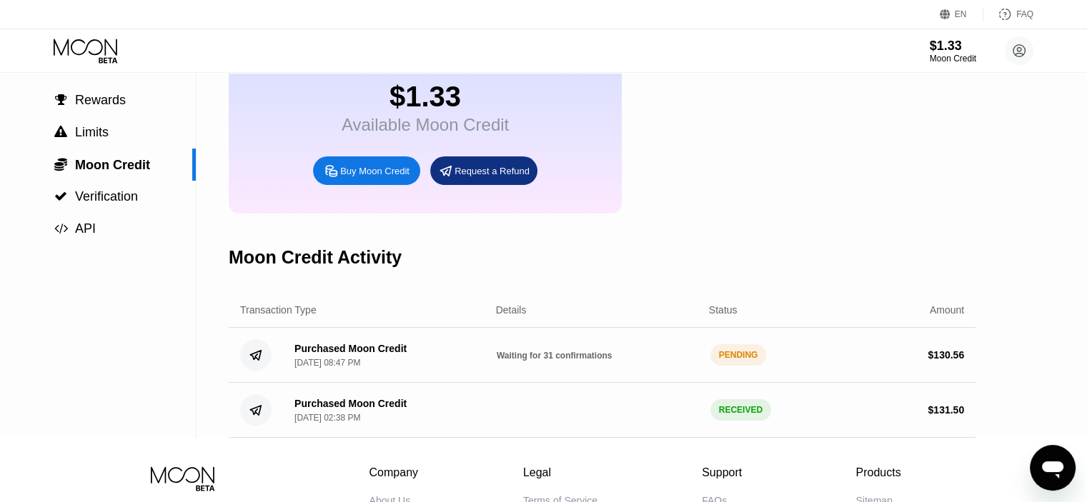
scroll to position [96, 0]
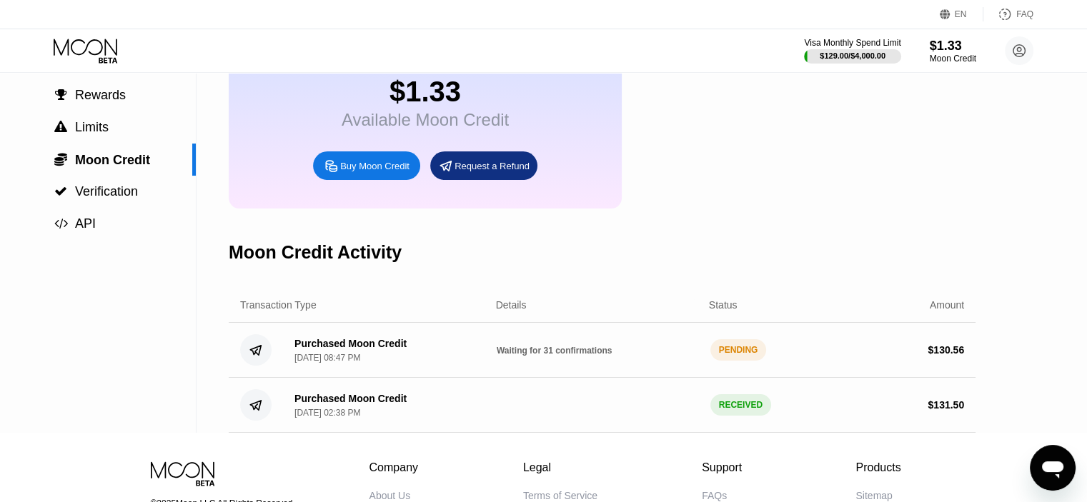
drag, startPoint x: 544, startPoint y: 369, endPoint x: 552, endPoint y: 366, distance: 8.8
click at [551, 356] on span "Waiting for 31 confirmations" at bounding box center [554, 351] width 116 height 10
drag, startPoint x: 553, startPoint y: 366, endPoint x: 541, endPoint y: 368, distance: 12.2
click at [543, 356] on span "Waiting for 31 confirmations" at bounding box center [554, 351] width 116 height 10
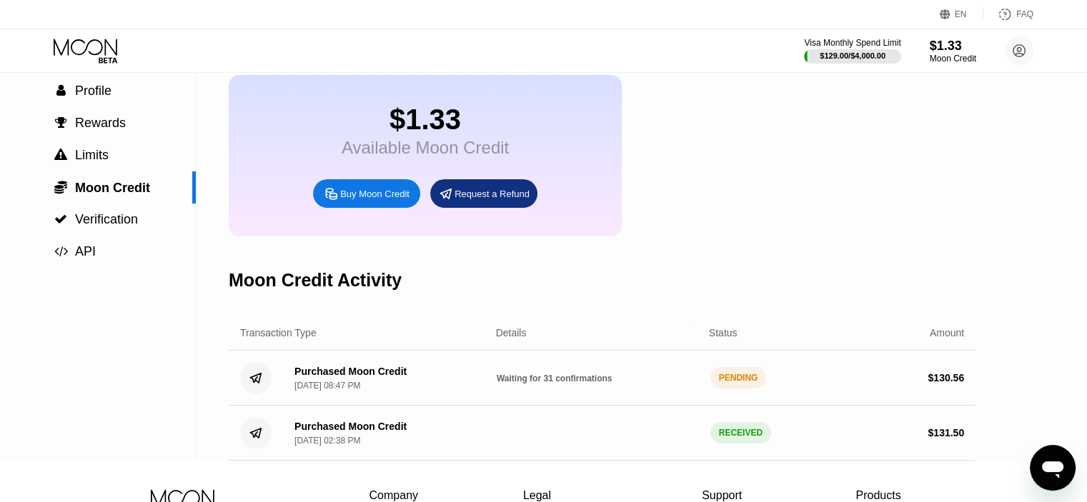
scroll to position [31, 0]
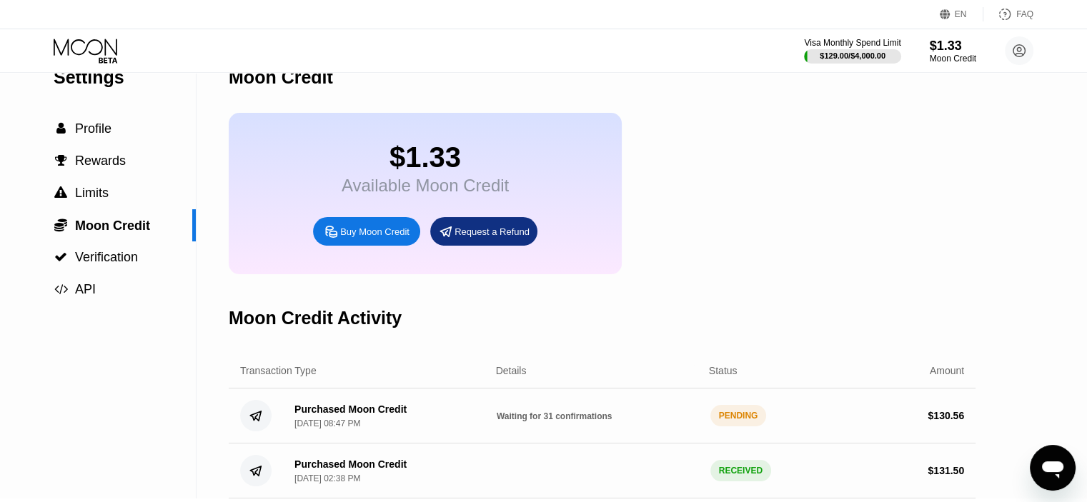
drag, startPoint x: 939, startPoint y: 434, endPoint x: 1002, endPoint y: 427, distance: 63.2
click at [999, 428] on div "Settings  Profile  Rewards  Limits  Moon Credit  Verification  API Moon C…" at bounding box center [543, 270] width 1087 height 456
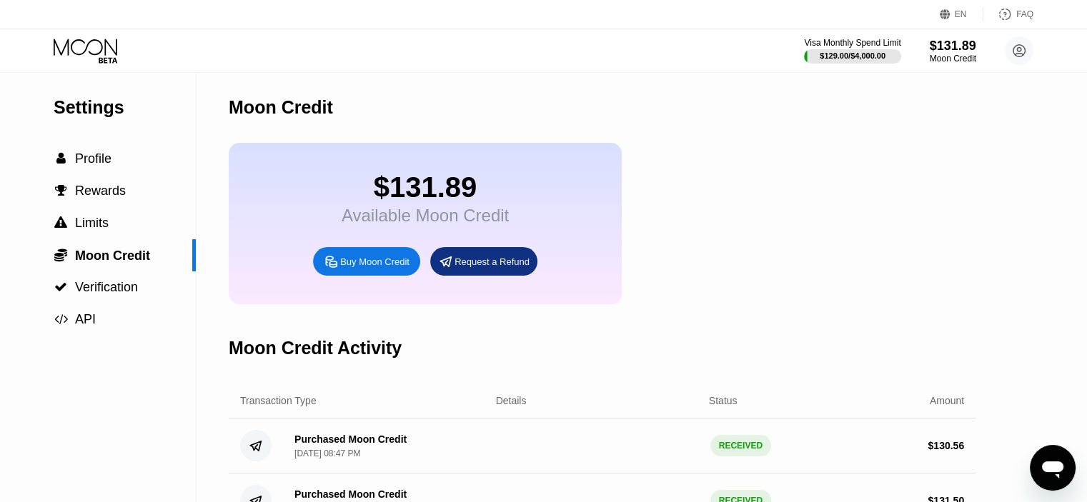
scroll to position [0, 0]
click at [97, 51] on icon at bounding box center [87, 51] width 66 height 25
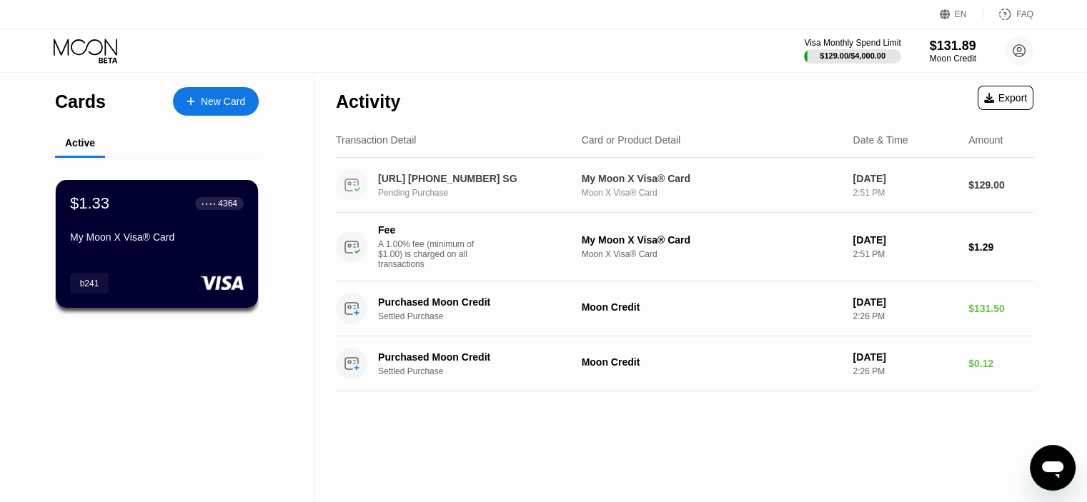
click at [486, 194] on div "Pending Purchase" at bounding box center [483, 193] width 211 height 10
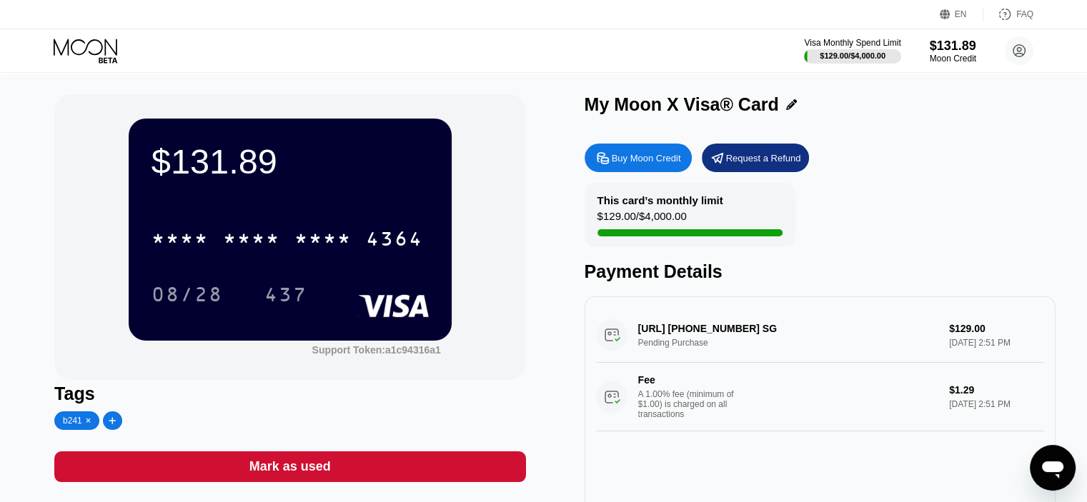
drag, startPoint x: 76, startPoint y: 54, endPoint x: 84, endPoint y: 58, distance: 8.3
click at [76, 54] on icon at bounding box center [86, 47] width 64 height 16
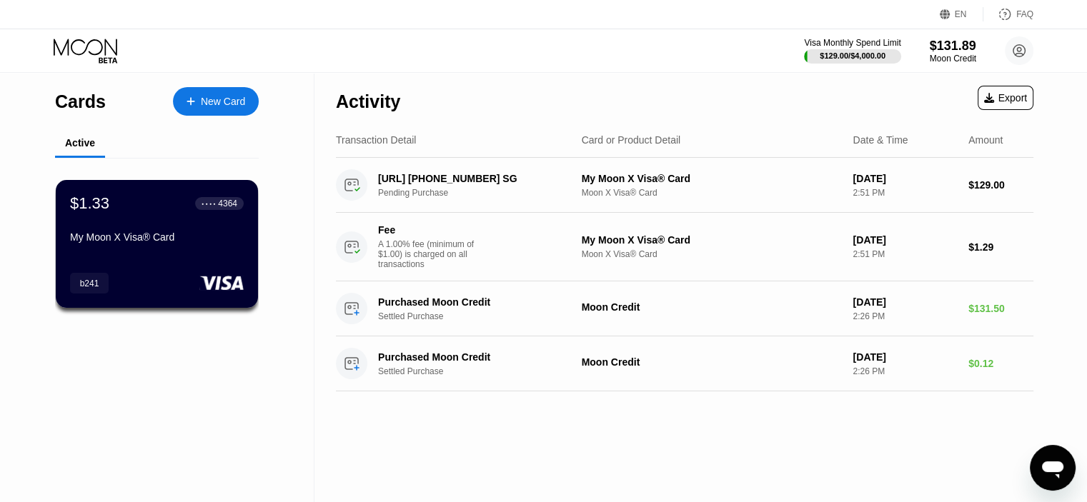
click at [198, 100] on div at bounding box center [198, 102] width 6 height 12
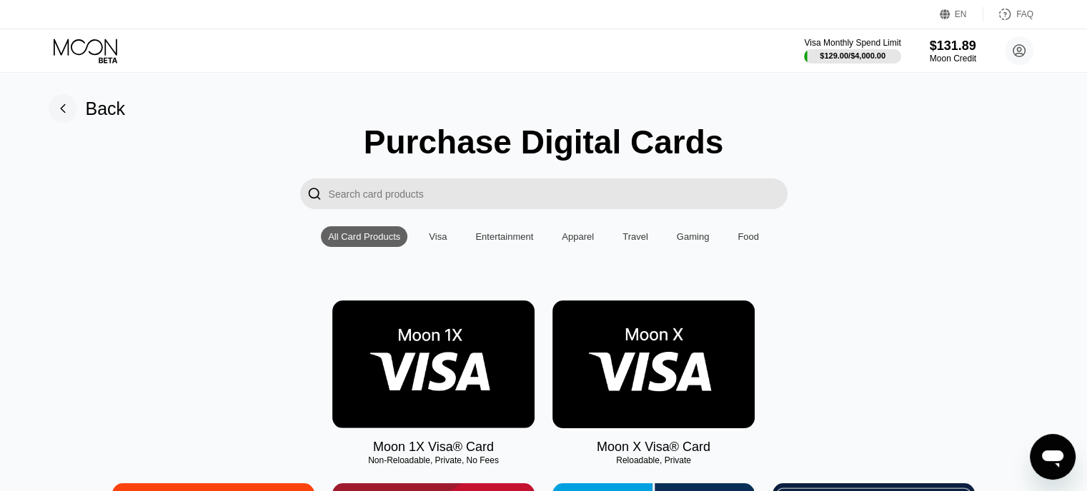
click at [76, 57] on icon at bounding box center [87, 51] width 66 height 25
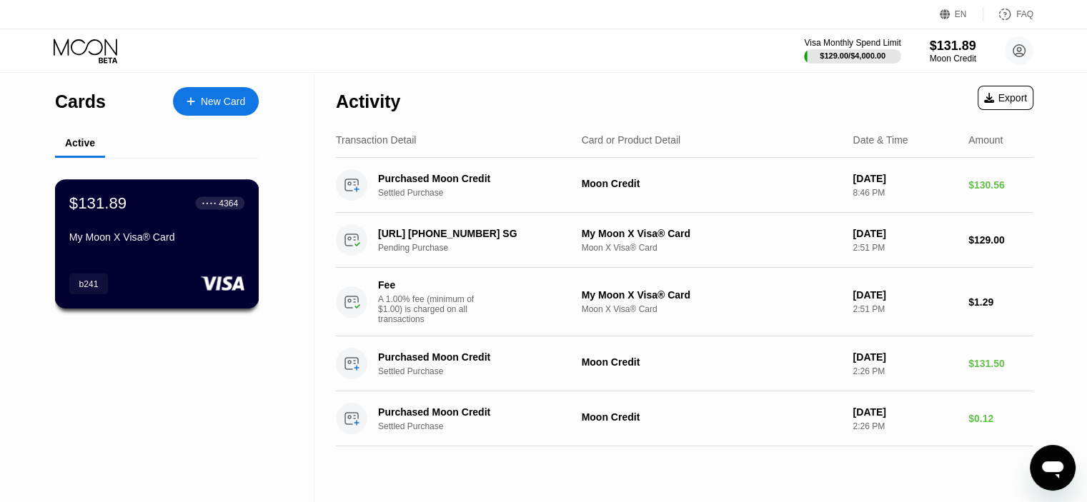
click at [175, 259] on div "$131.89 ● ● ● ● 4364 My Moon X Visa® Card b241" at bounding box center [157, 243] width 204 height 129
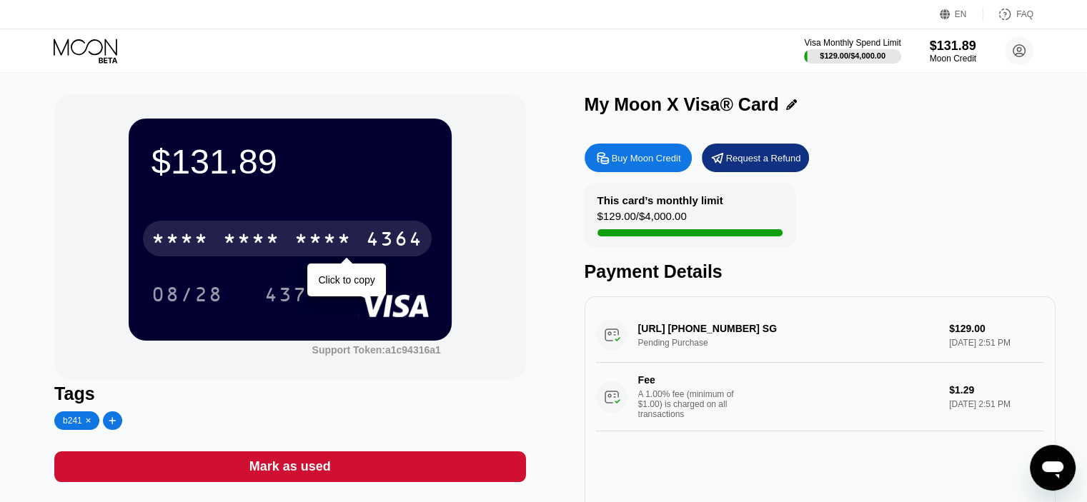
click at [200, 239] on div "* * * *" at bounding box center [179, 240] width 57 height 23
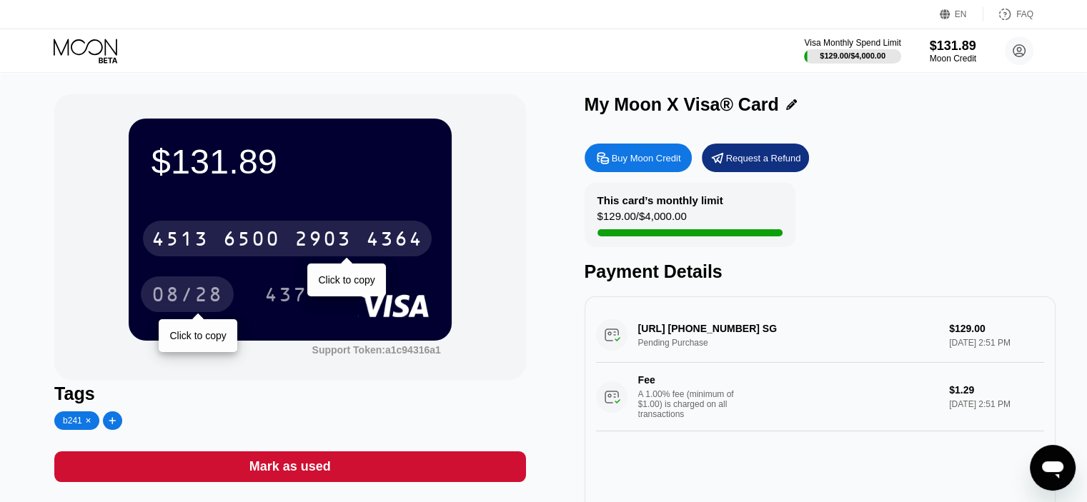
click at [186, 301] on div "08/28" at bounding box center [186, 296] width 71 height 23
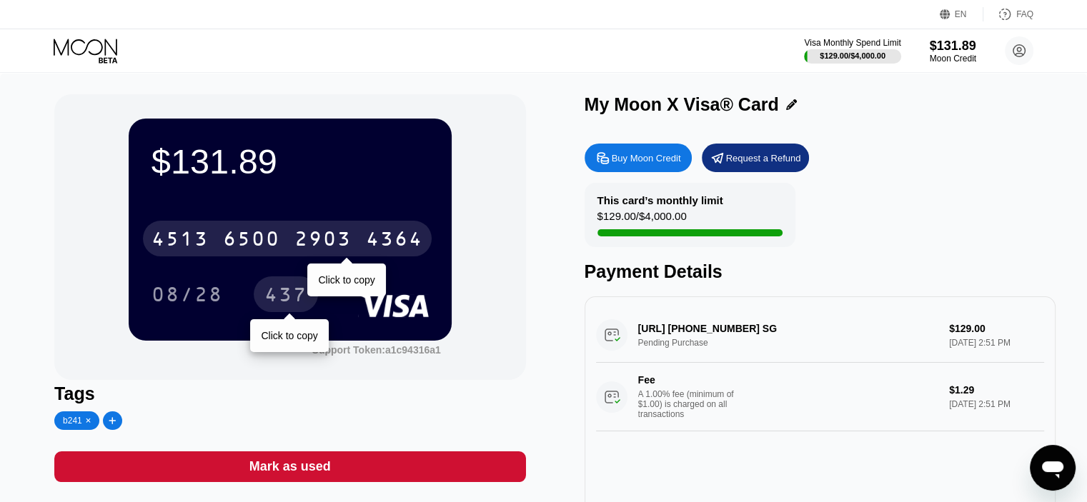
click at [272, 291] on div "437" at bounding box center [285, 296] width 43 height 23
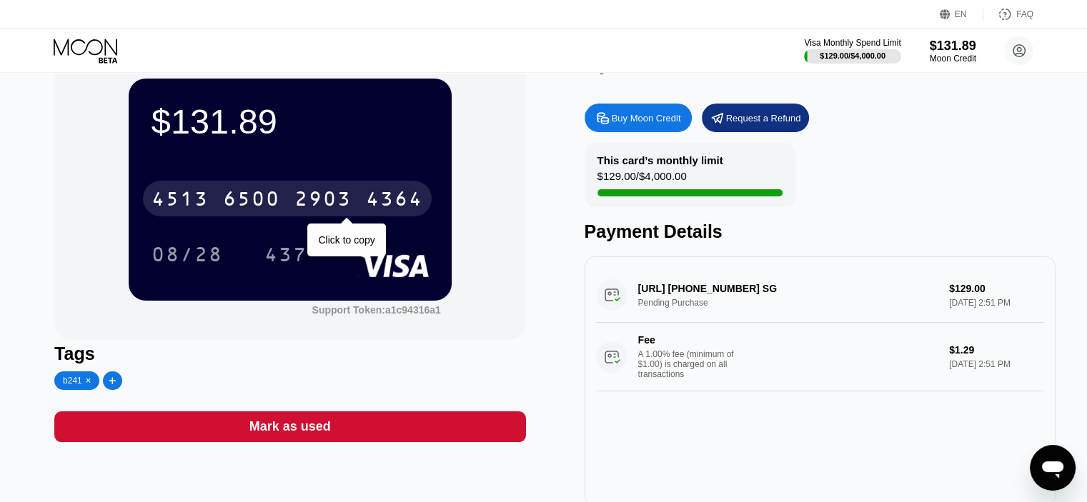
scroll to position [36, 0]
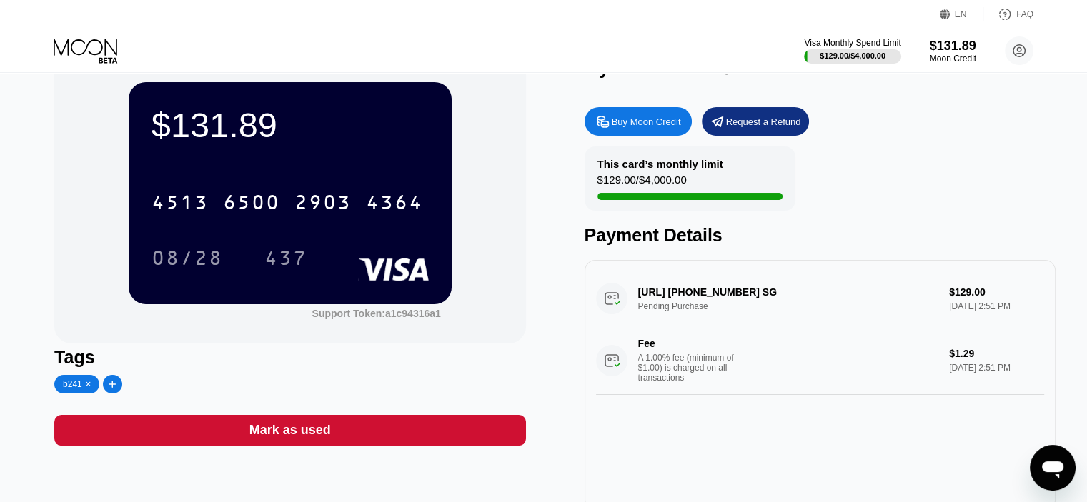
click at [889, 122] on div "Buy Moon Credit Request a Refund" at bounding box center [819, 121] width 471 height 29
click at [940, 53] on div "$131.89" at bounding box center [953, 45] width 48 height 15
